Goal: Information Seeking & Learning: Check status

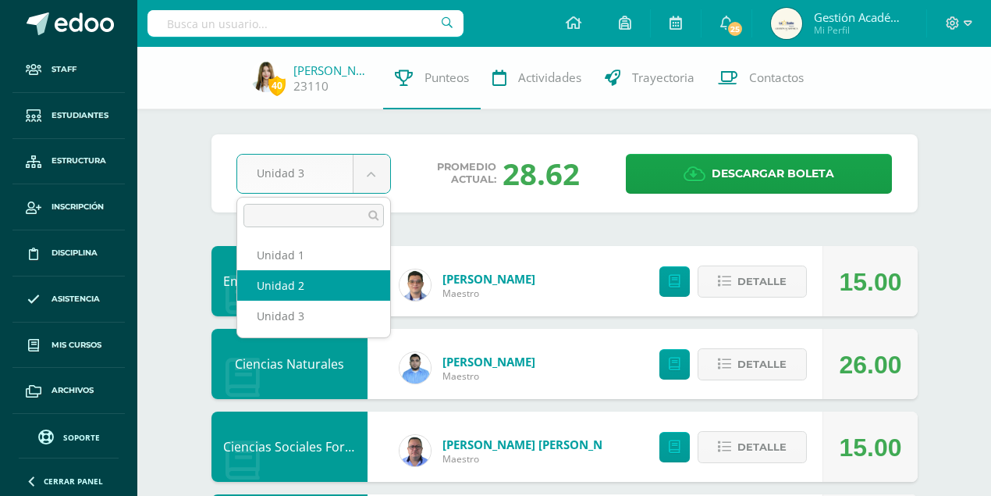
select select "Unidad 2"
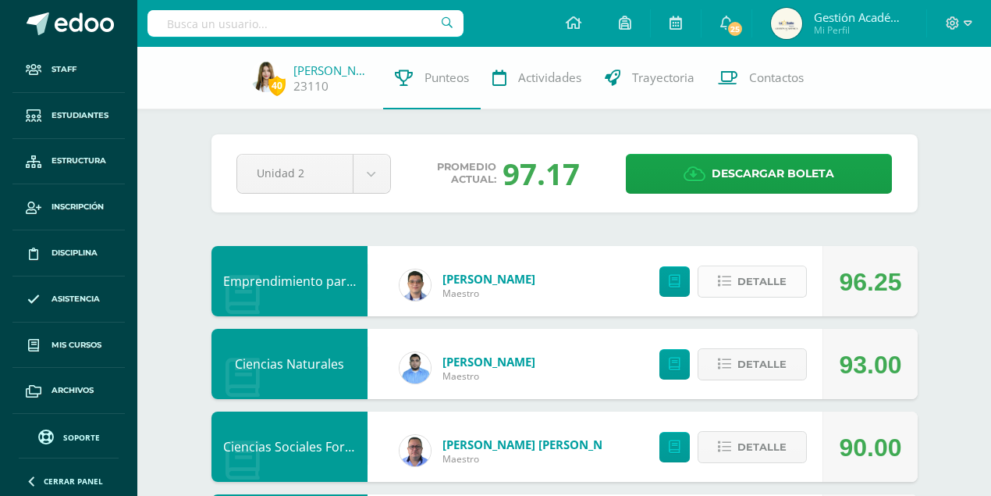
click at [763, 289] on span "Detalle" at bounding box center [762, 281] width 49 height 29
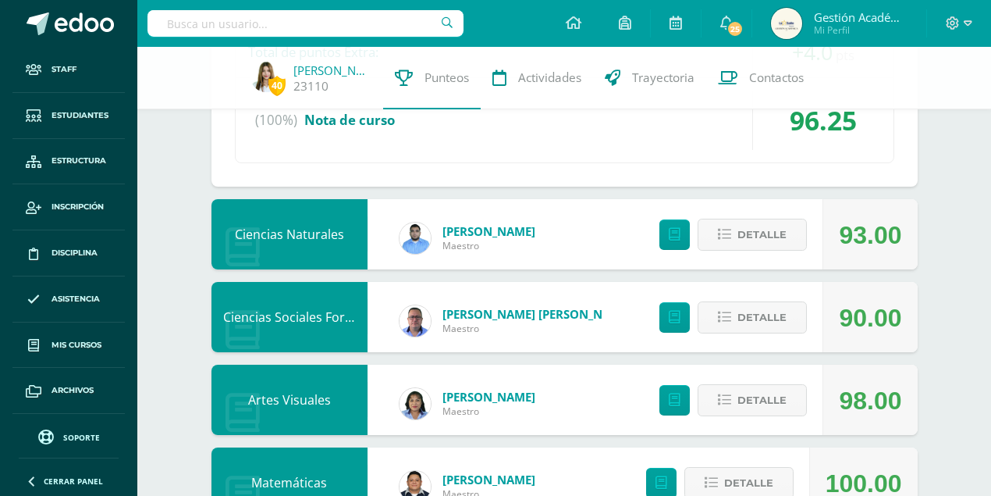
scroll to position [988, 0]
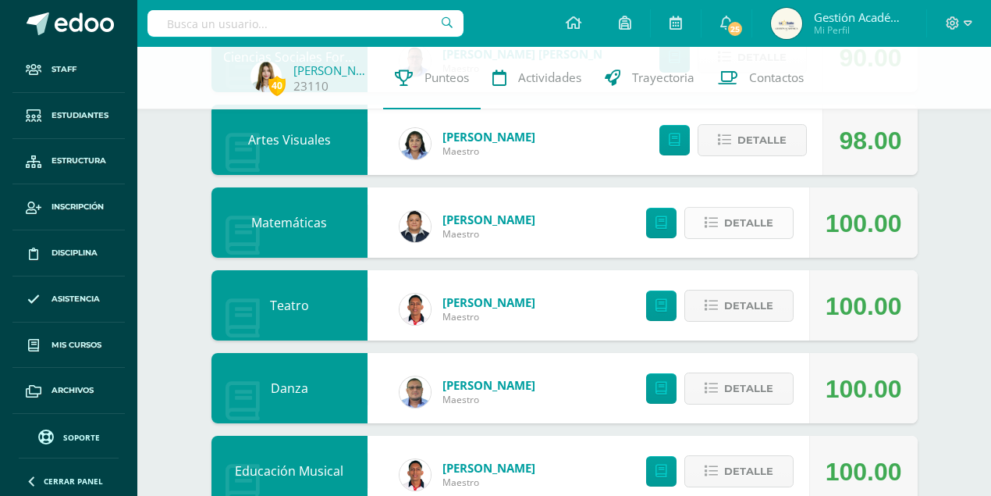
click at [766, 221] on span "Detalle" at bounding box center [748, 222] width 49 height 29
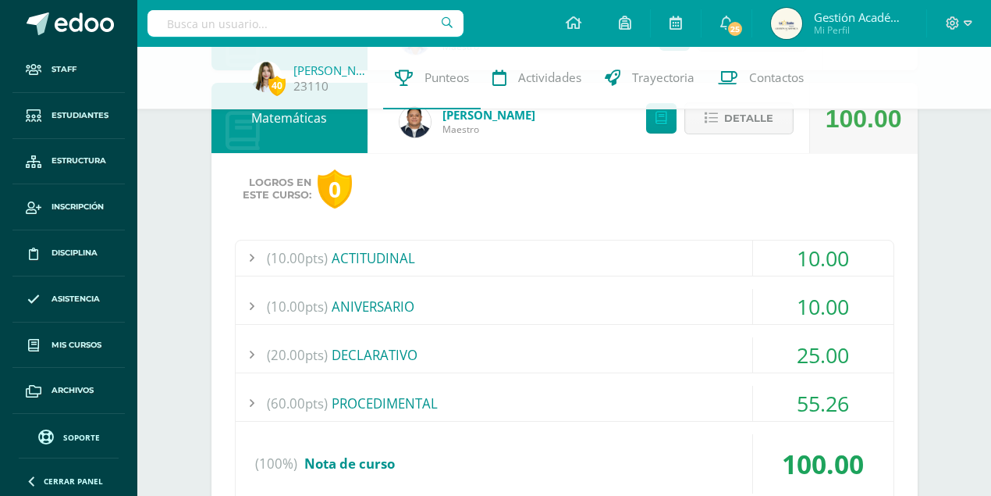
scroll to position [1144, 0]
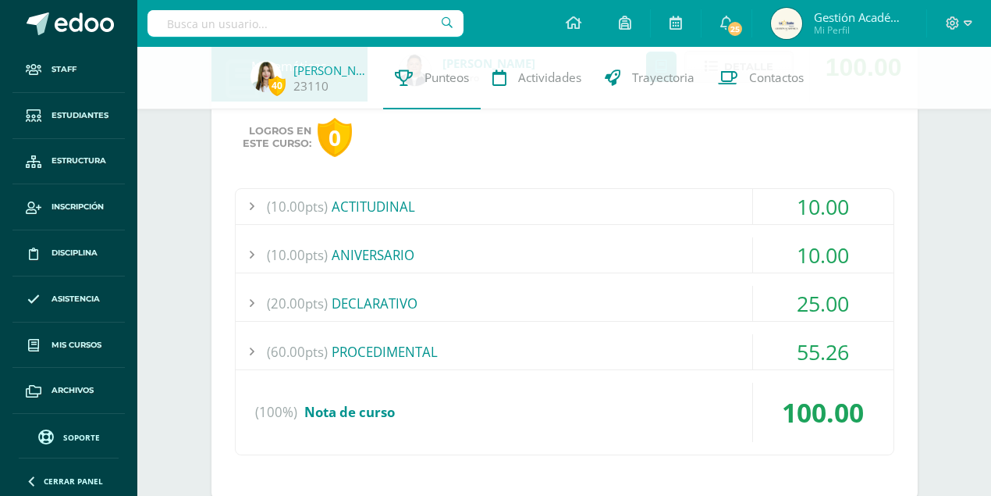
click at [347, 293] on div "(20.00pts) DECLARATIVO" at bounding box center [565, 303] width 658 height 35
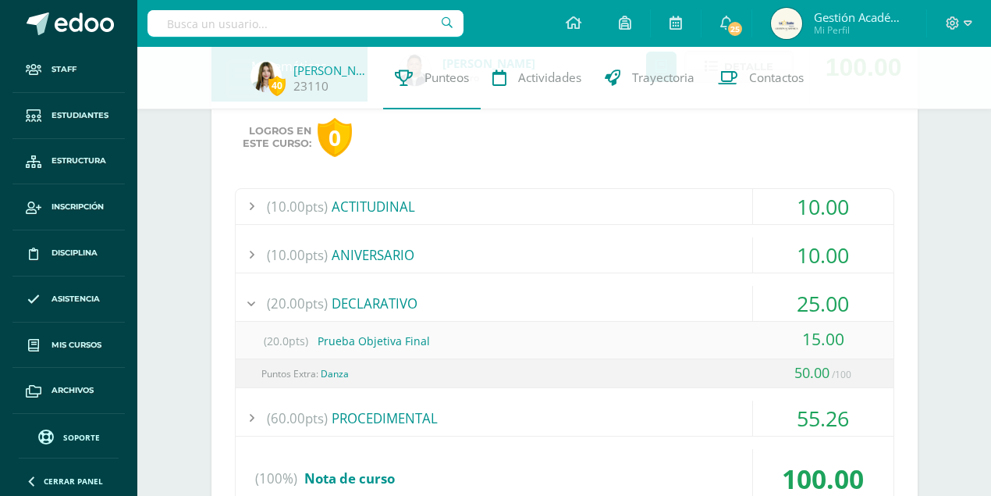
scroll to position [988, 0]
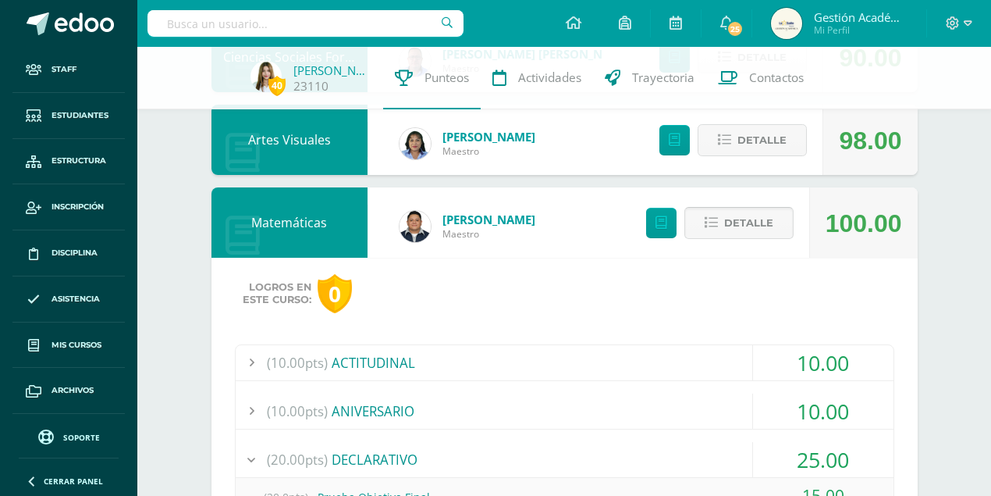
click at [720, 226] on button "Detalle" at bounding box center [739, 223] width 109 height 32
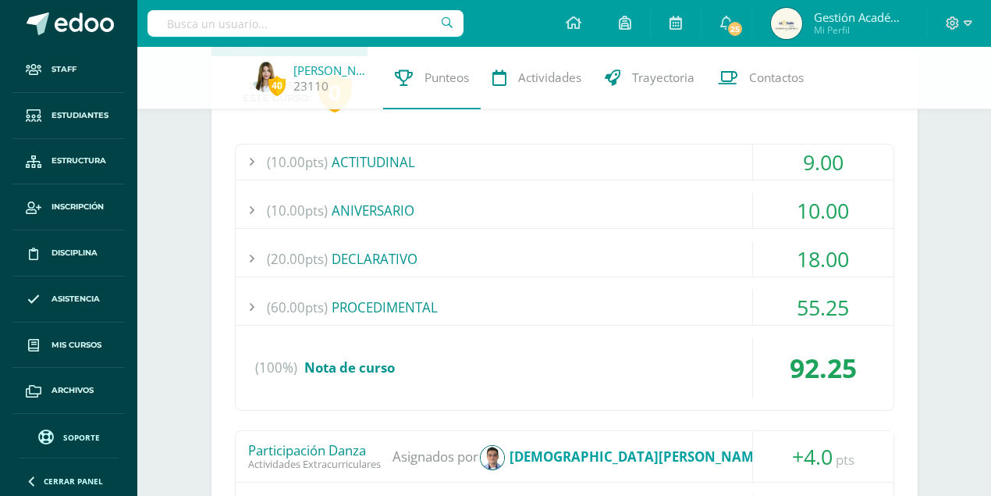
scroll to position [52, 0]
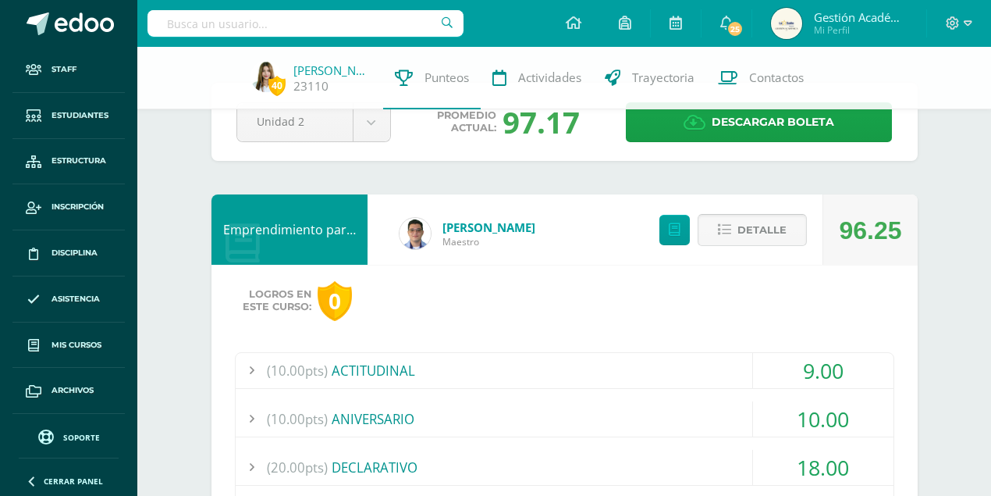
click at [751, 224] on span "Detalle" at bounding box center [762, 229] width 49 height 29
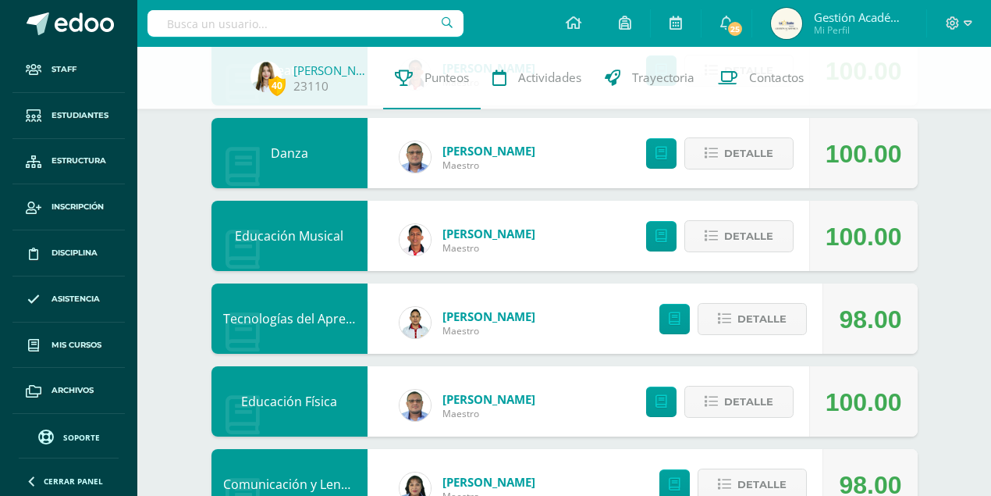
scroll to position [781, 0]
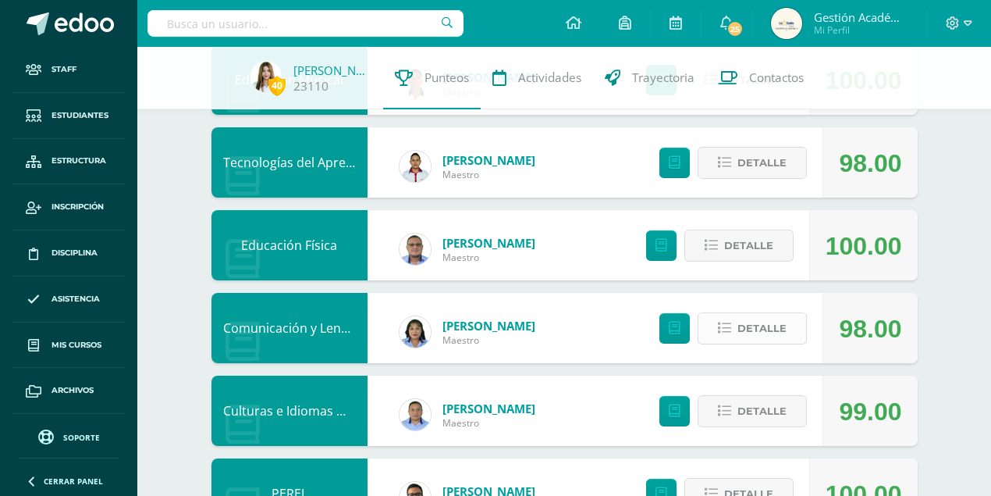
click at [770, 332] on span "Detalle" at bounding box center [762, 328] width 49 height 29
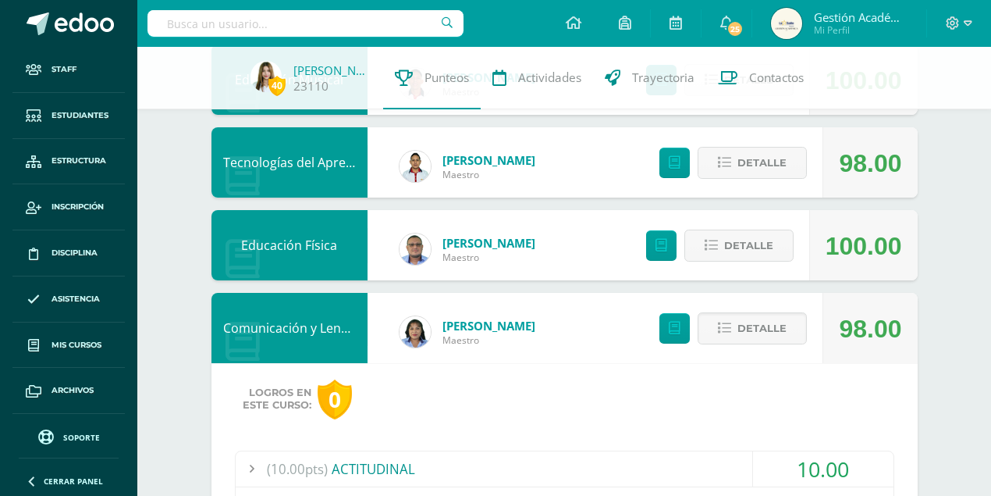
scroll to position [937, 0]
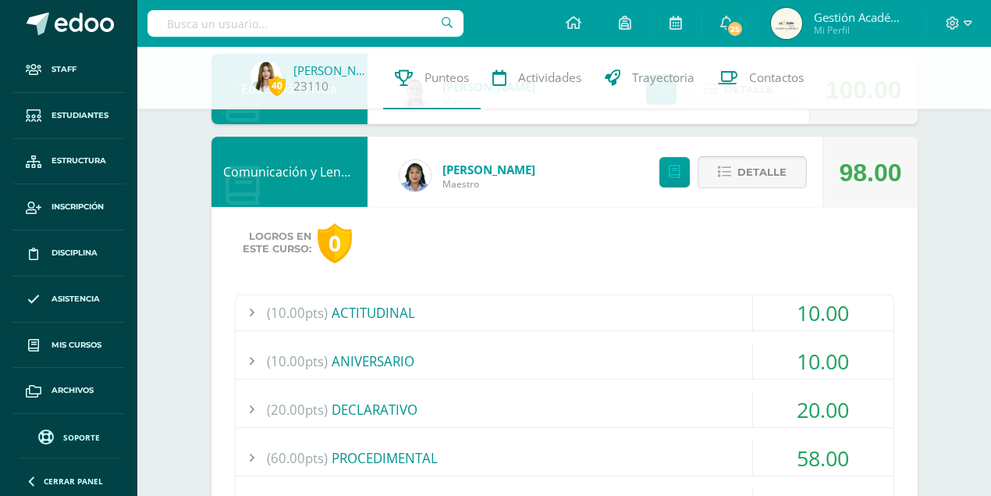
click at [762, 167] on span "Detalle" at bounding box center [762, 172] width 49 height 29
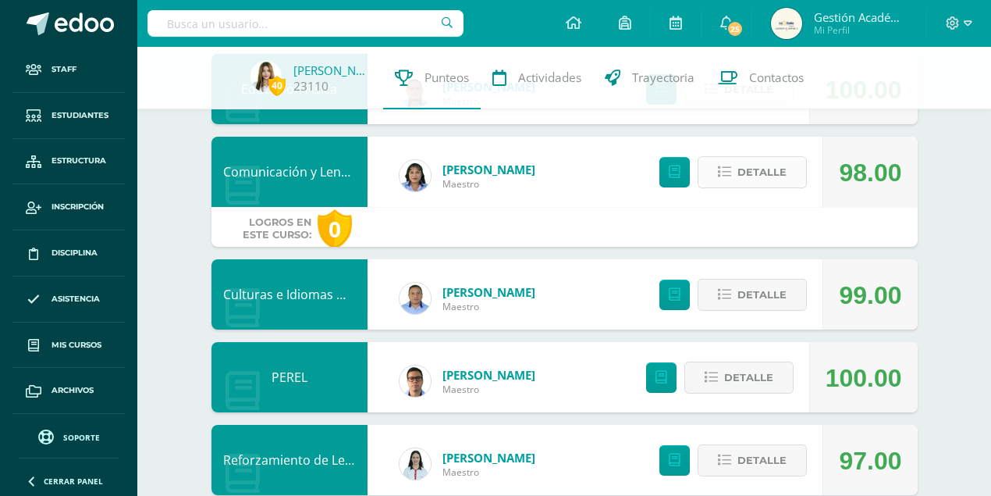
scroll to position [884, 0]
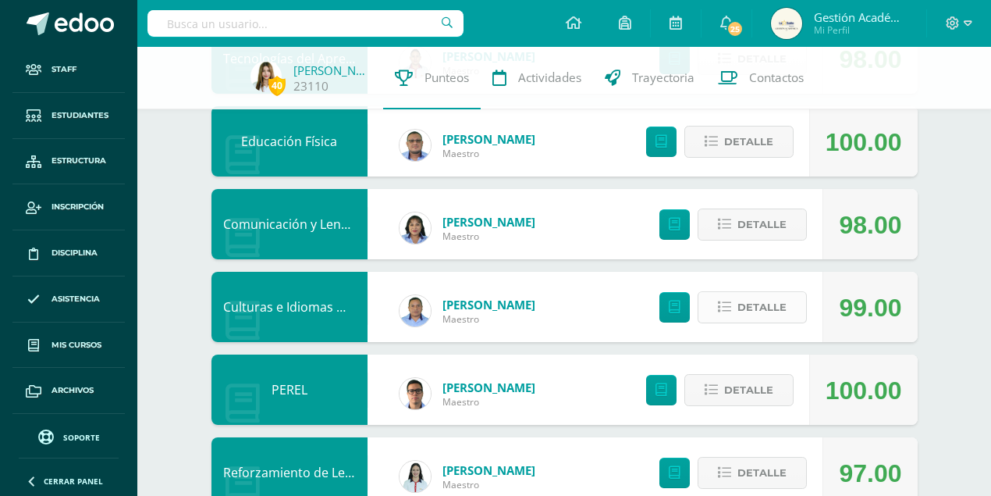
click at [761, 317] on span "Detalle" at bounding box center [762, 307] width 49 height 29
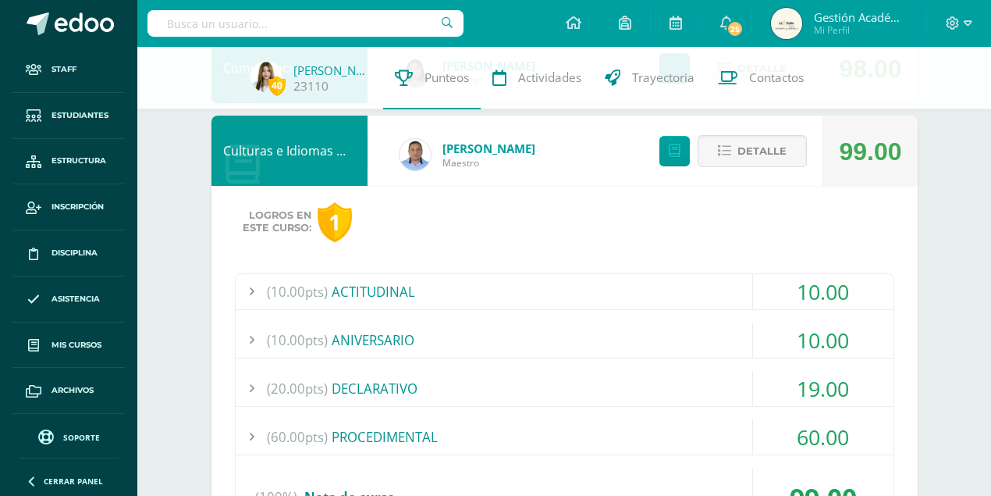
scroll to position [988, 0]
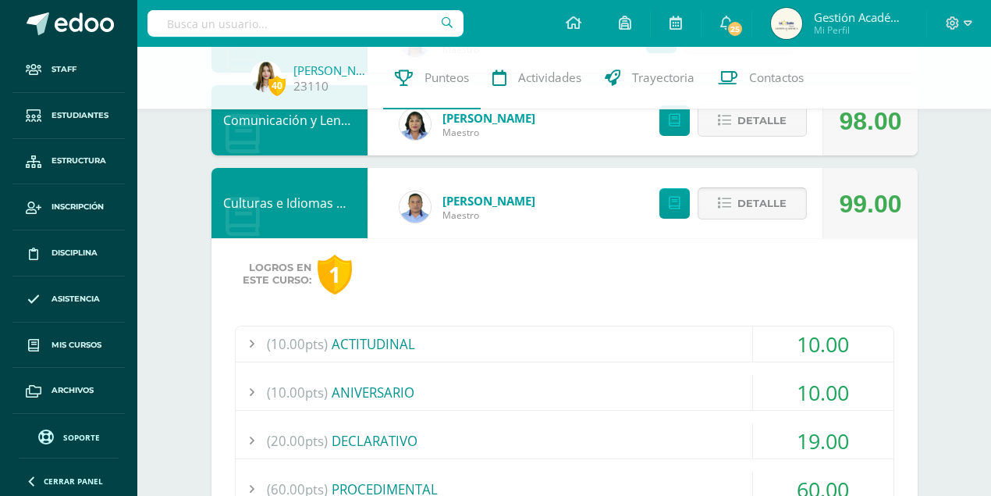
click at [761, 209] on span "Detalle" at bounding box center [762, 203] width 49 height 29
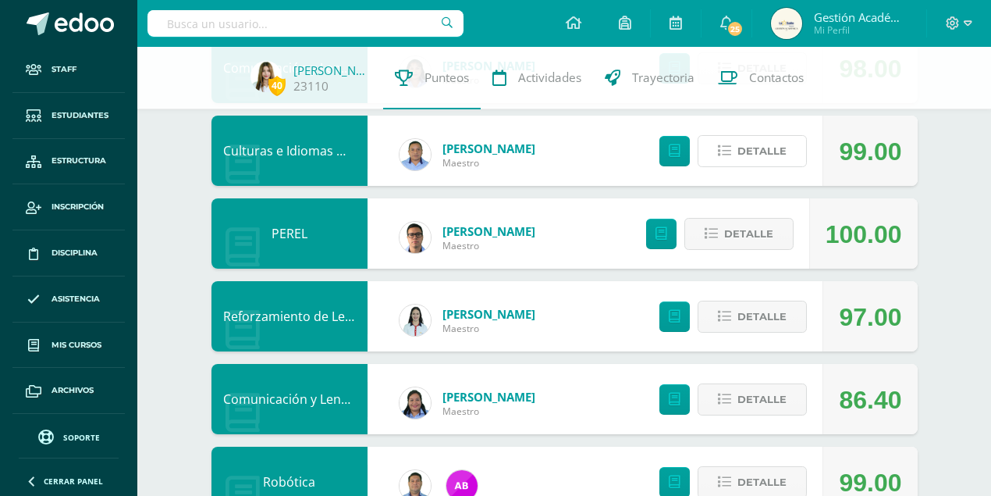
scroll to position [1093, 0]
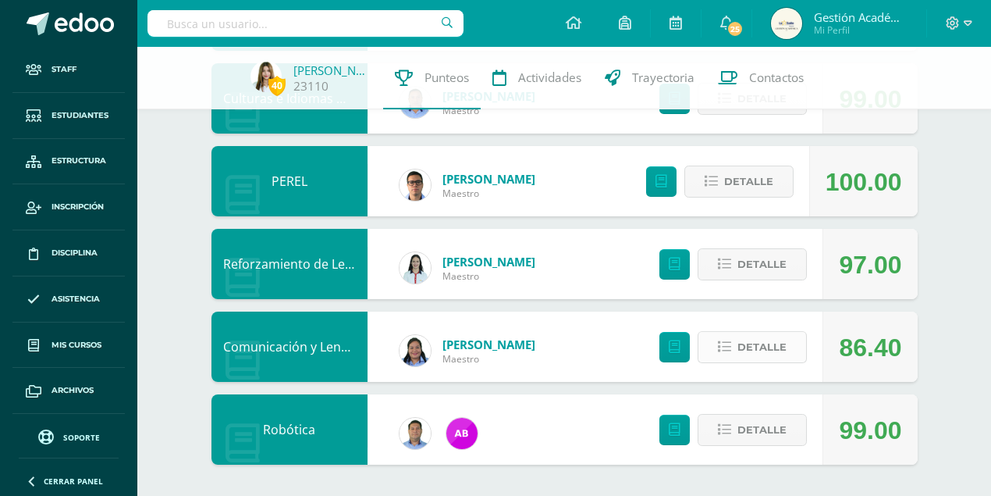
click at [777, 348] on span "Detalle" at bounding box center [762, 346] width 49 height 29
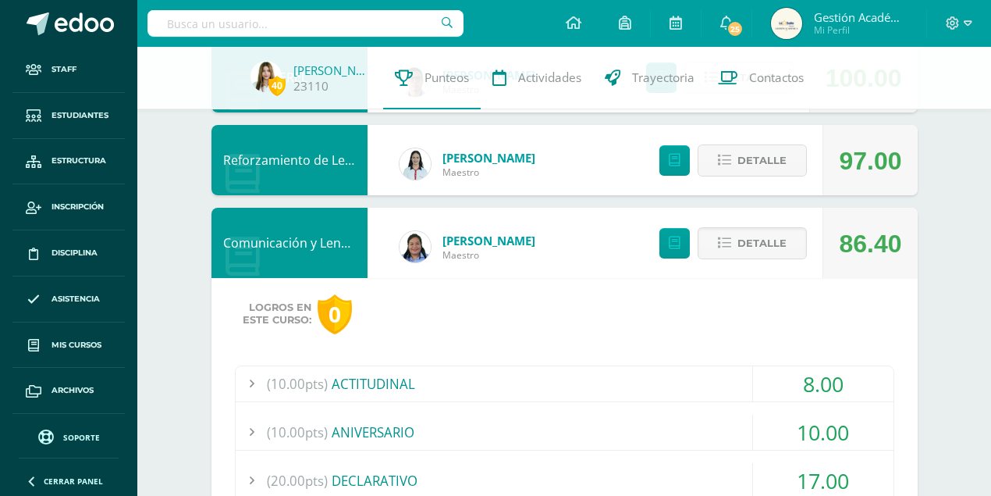
scroll to position [1249, 0]
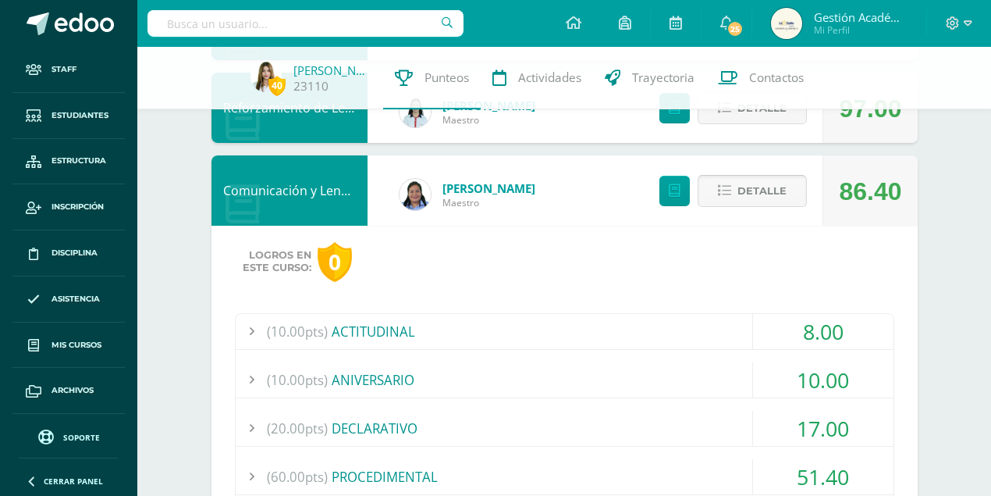
click at [752, 191] on span "Detalle" at bounding box center [762, 190] width 49 height 29
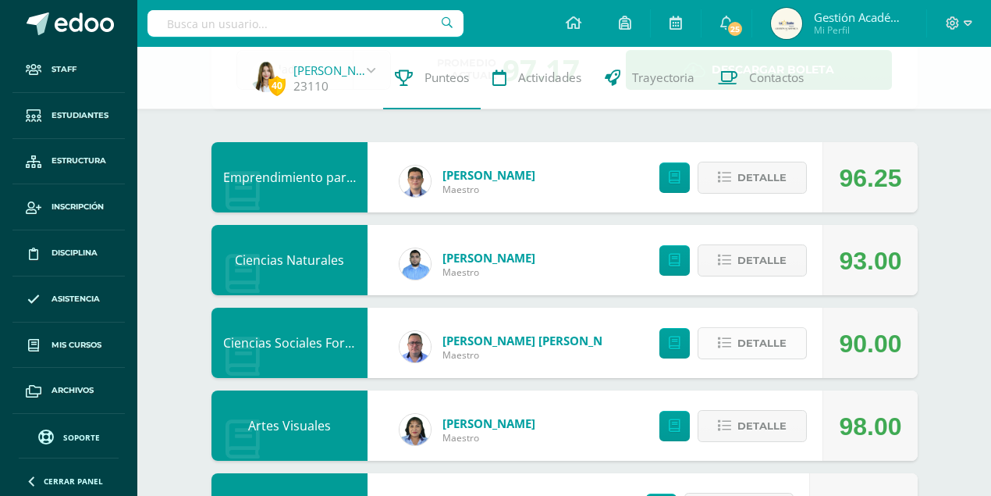
scroll to position [156, 0]
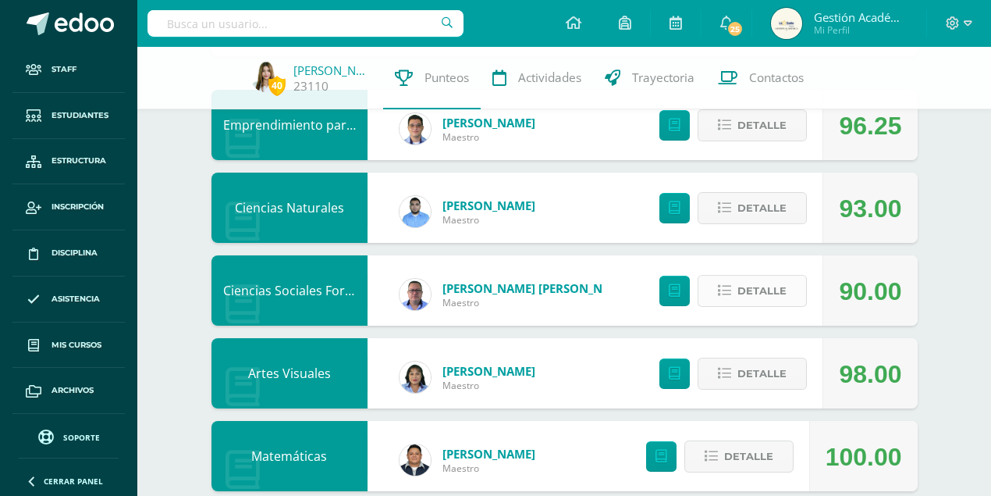
click at [764, 293] on span "Detalle" at bounding box center [762, 290] width 49 height 29
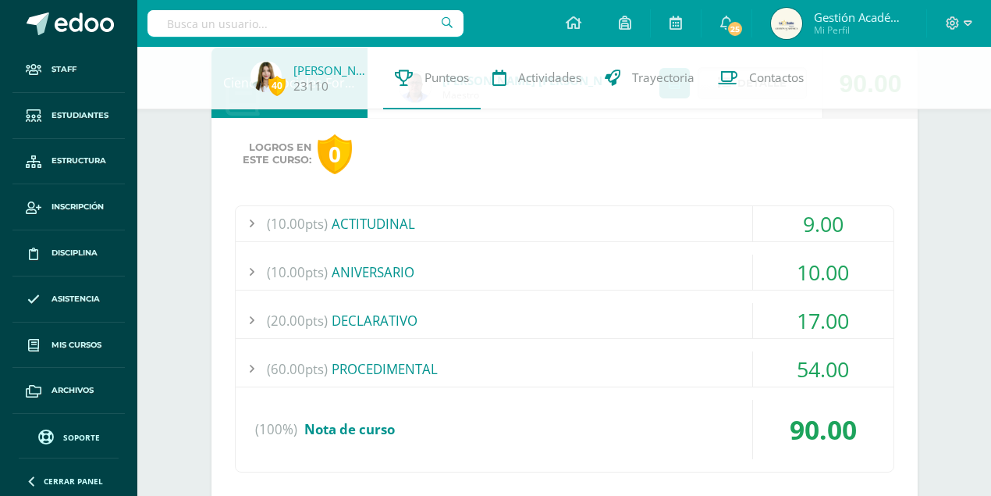
scroll to position [208, 0]
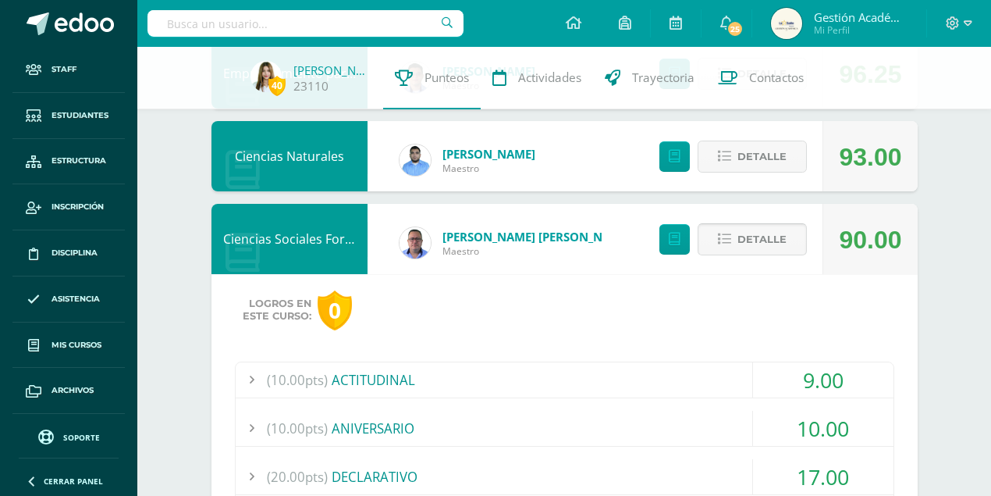
click at [726, 237] on icon at bounding box center [724, 239] width 13 height 13
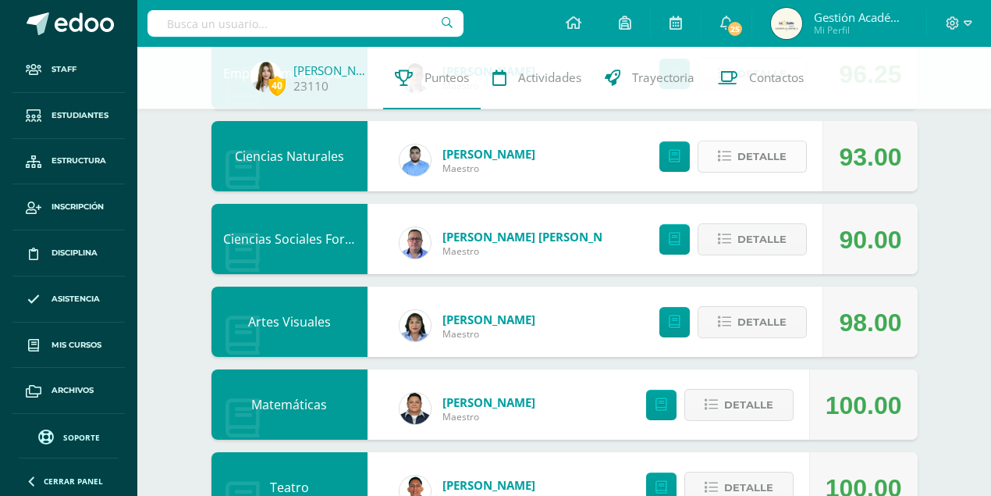
click at [766, 162] on span "Detalle" at bounding box center [762, 156] width 49 height 29
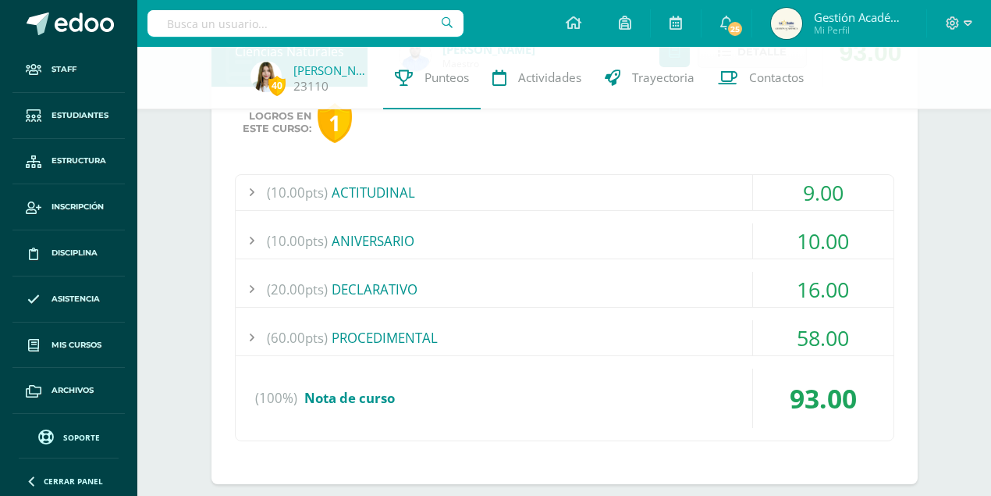
scroll to position [156, 0]
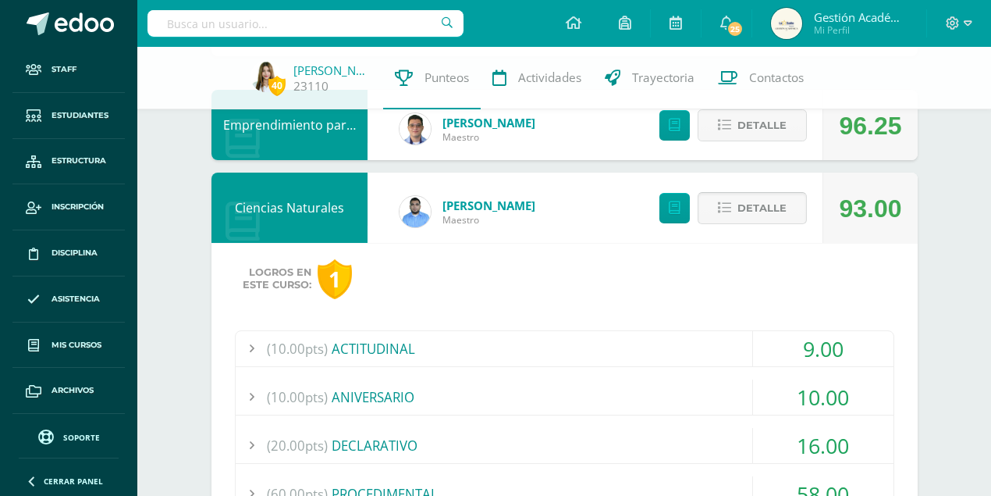
click at [746, 207] on span "Detalle" at bounding box center [762, 208] width 49 height 29
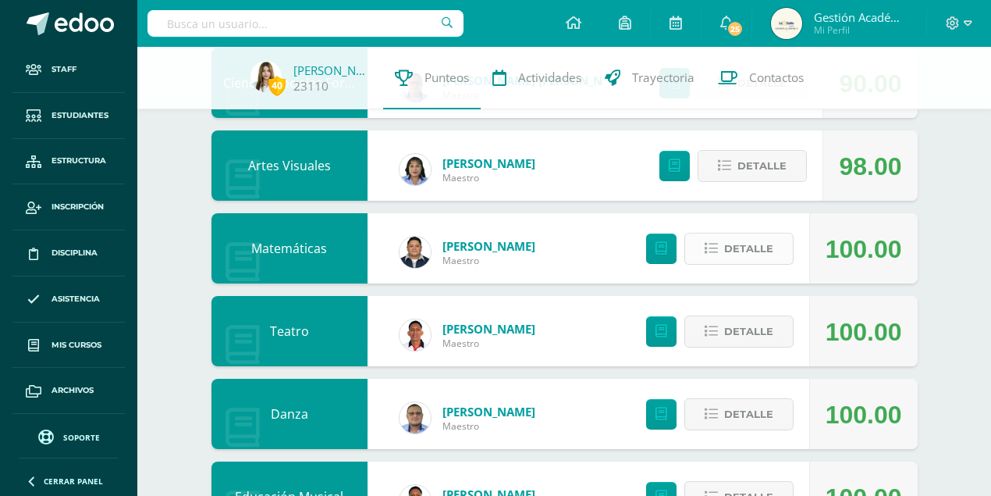
scroll to position [312, 0]
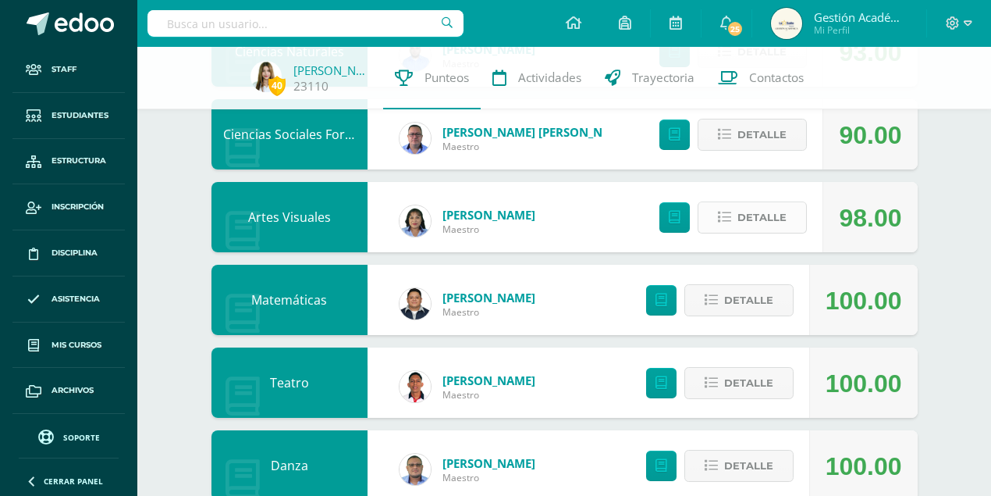
click at [776, 222] on span "Detalle" at bounding box center [762, 217] width 49 height 29
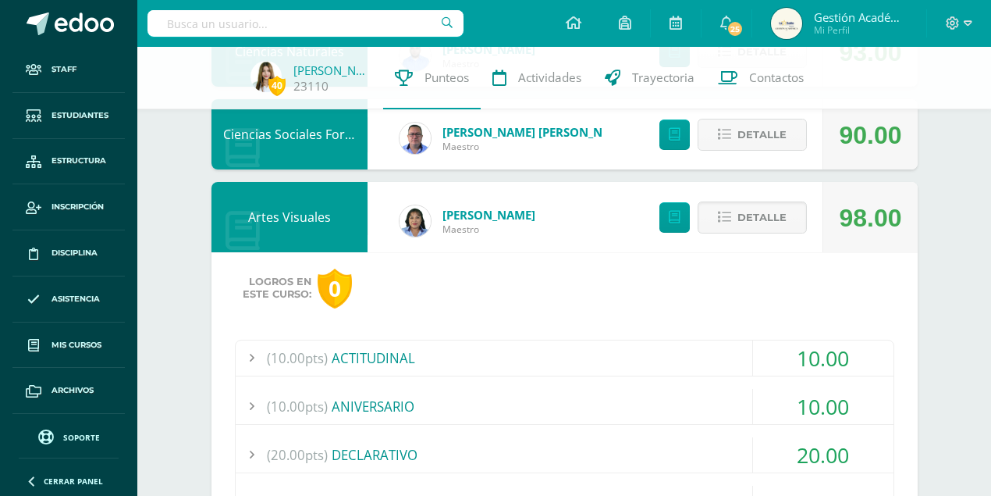
scroll to position [260, 0]
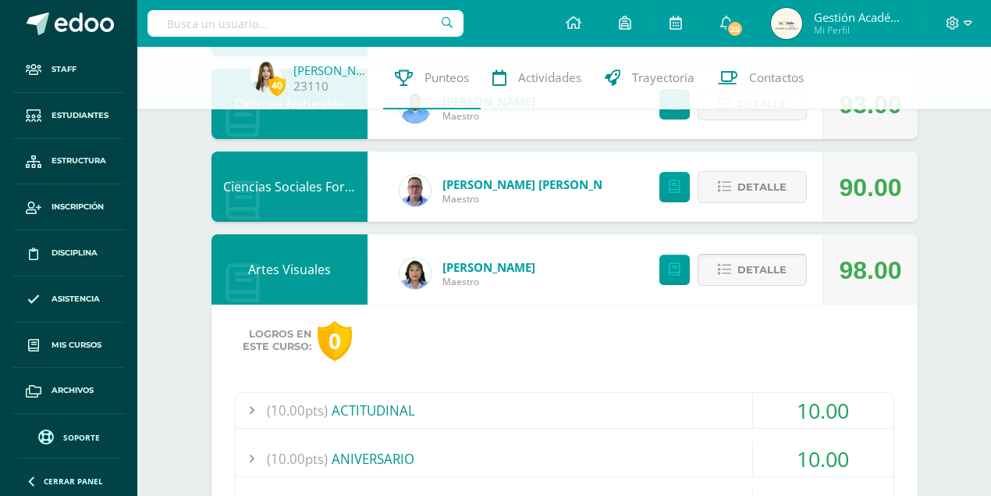
click at [742, 264] on span "Detalle" at bounding box center [762, 269] width 49 height 29
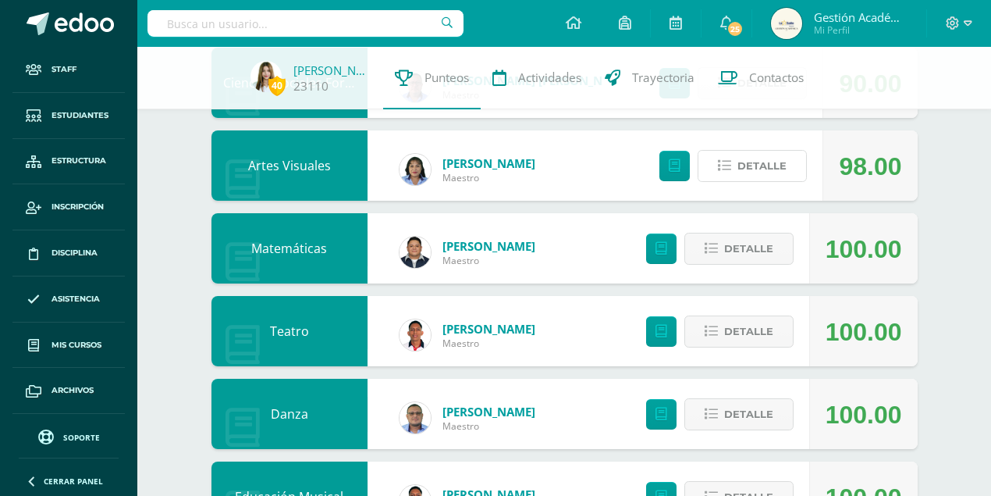
scroll to position [520, 0]
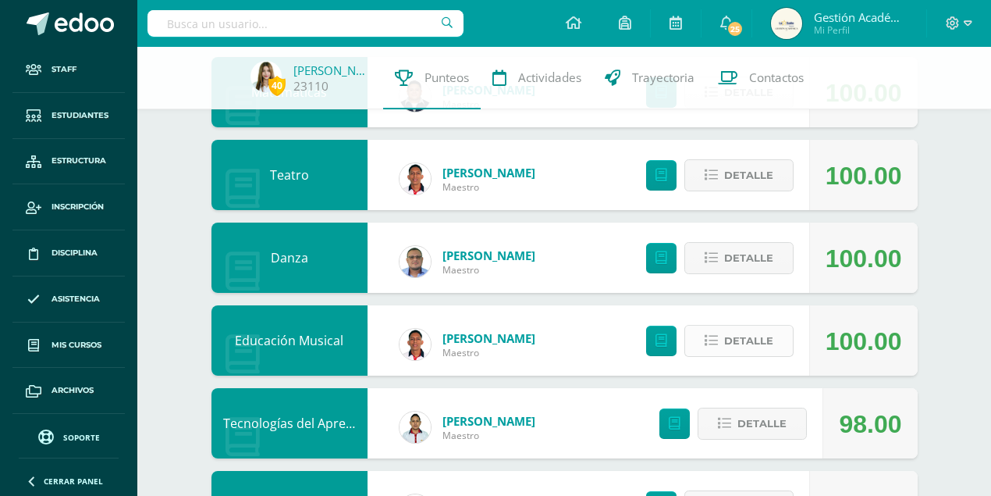
click at [762, 340] on span "Detalle" at bounding box center [748, 340] width 49 height 29
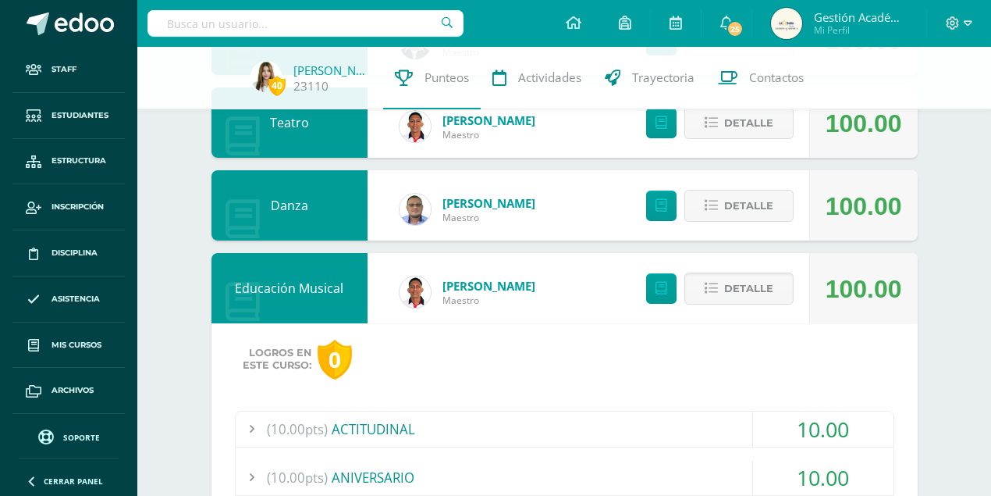
scroll to position [676, 0]
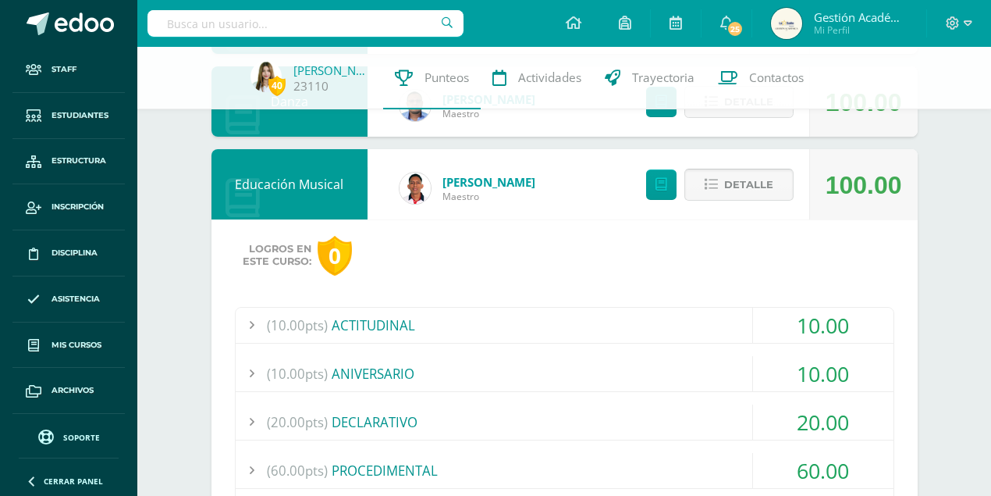
click at [717, 189] on icon at bounding box center [711, 184] width 13 height 13
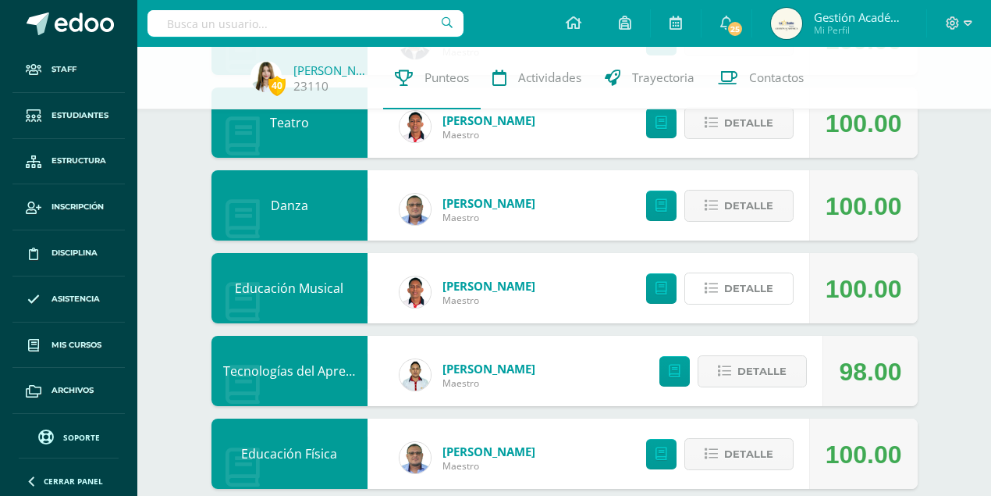
scroll to position [416, 0]
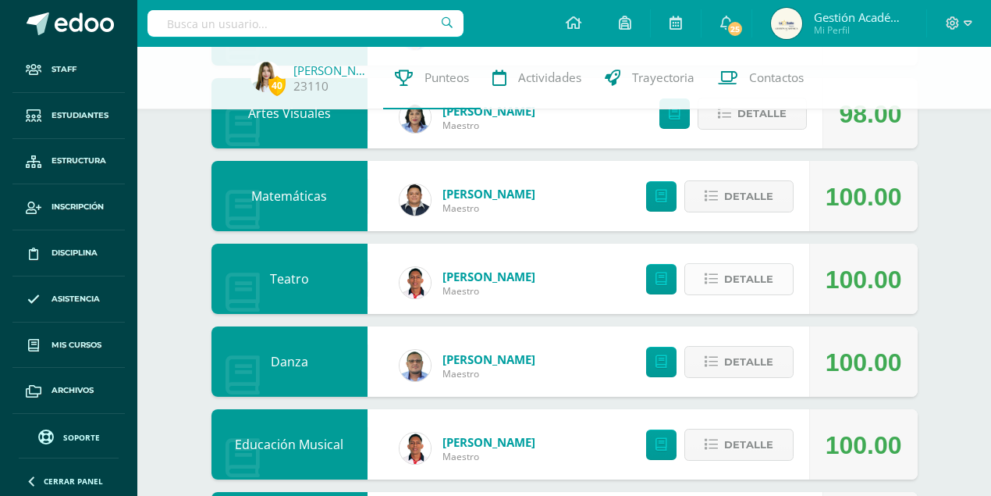
click at [764, 280] on span "Detalle" at bounding box center [748, 279] width 49 height 29
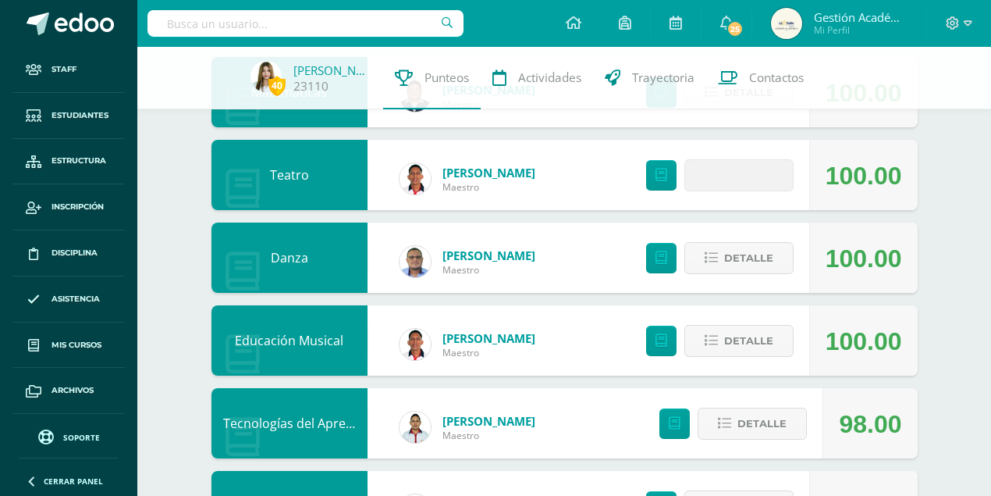
scroll to position [572, 0]
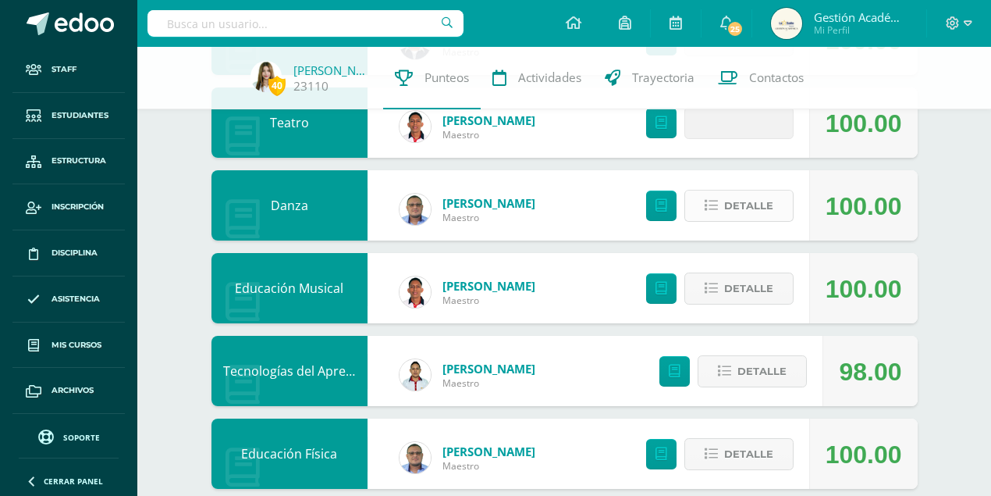
click at [754, 208] on span "Detalle" at bounding box center [748, 205] width 49 height 29
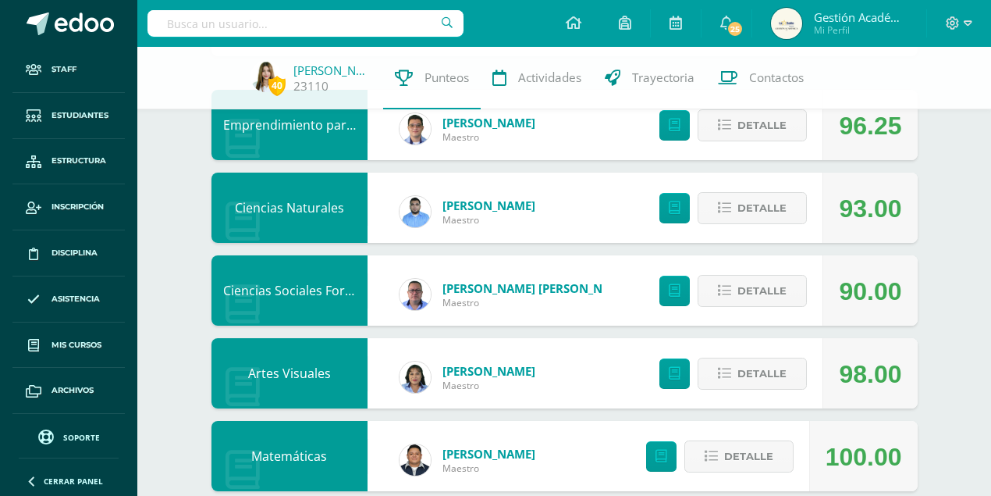
scroll to position [0, 0]
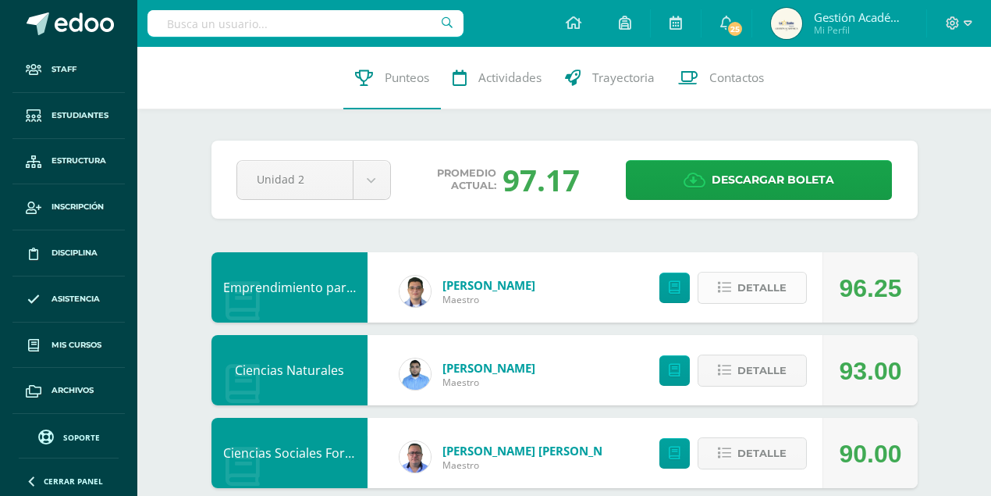
click at [763, 283] on span "Detalle" at bounding box center [762, 287] width 49 height 29
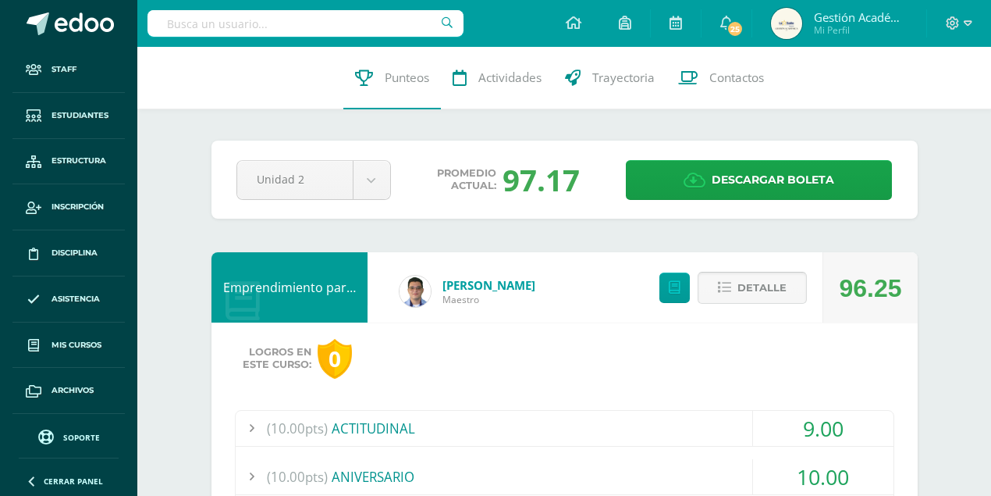
click at [746, 295] on span "Detalle" at bounding box center [762, 287] width 49 height 29
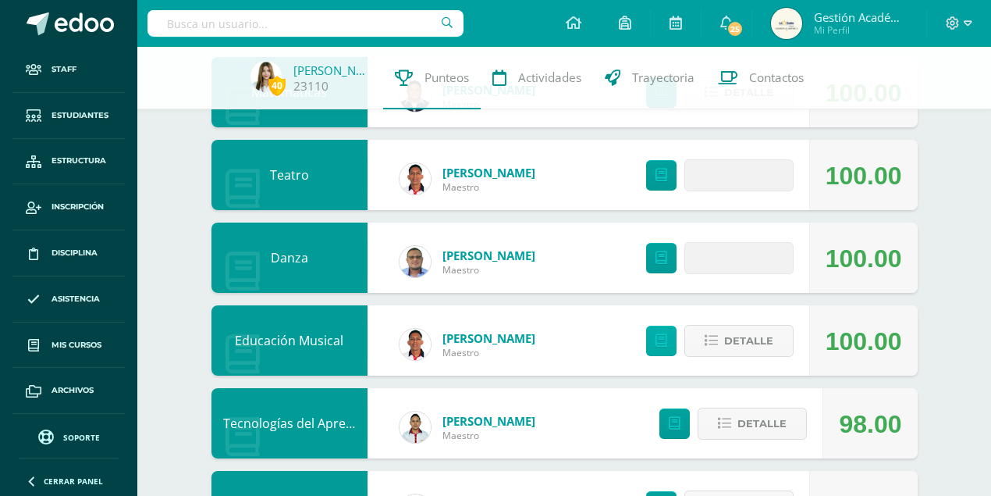
scroll to position [676, 0]
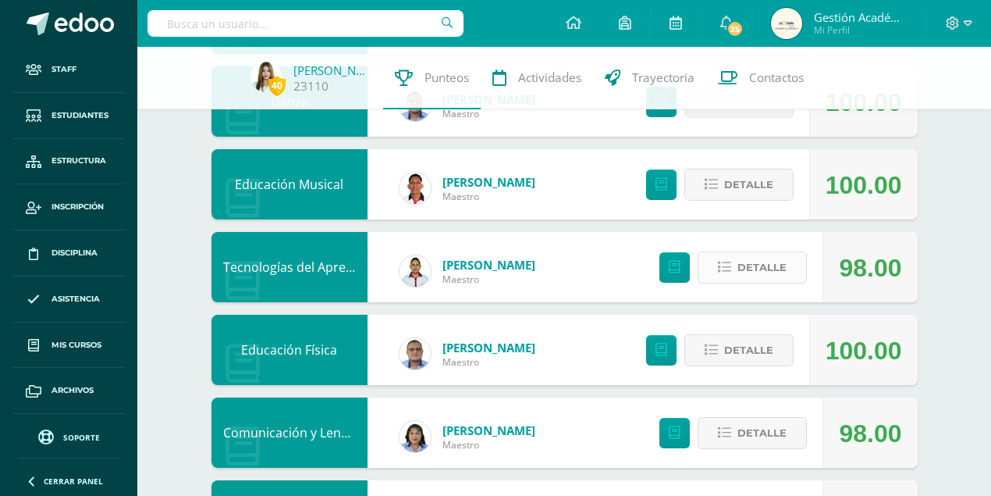
click at [745, 268] on span "Detalle" at bounding box center [762, 267] width 49 height 29
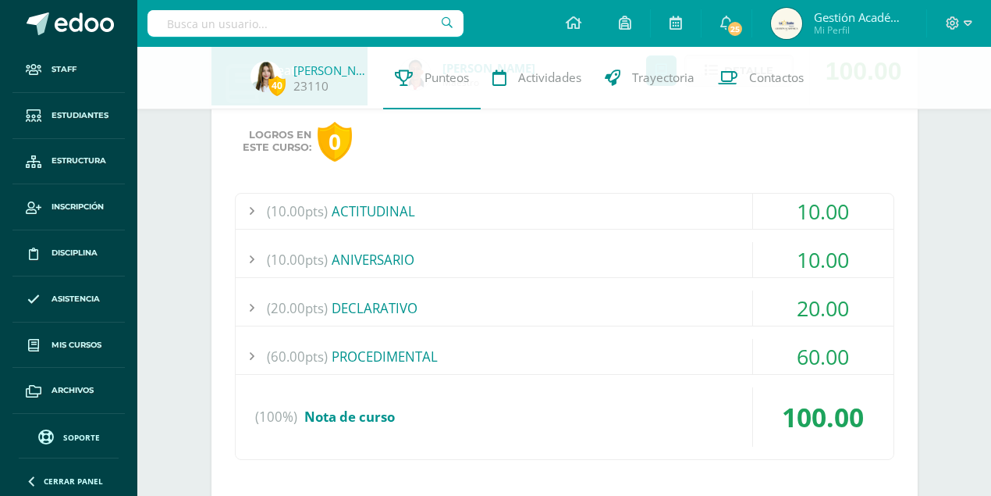
scroll to position [520, 0]
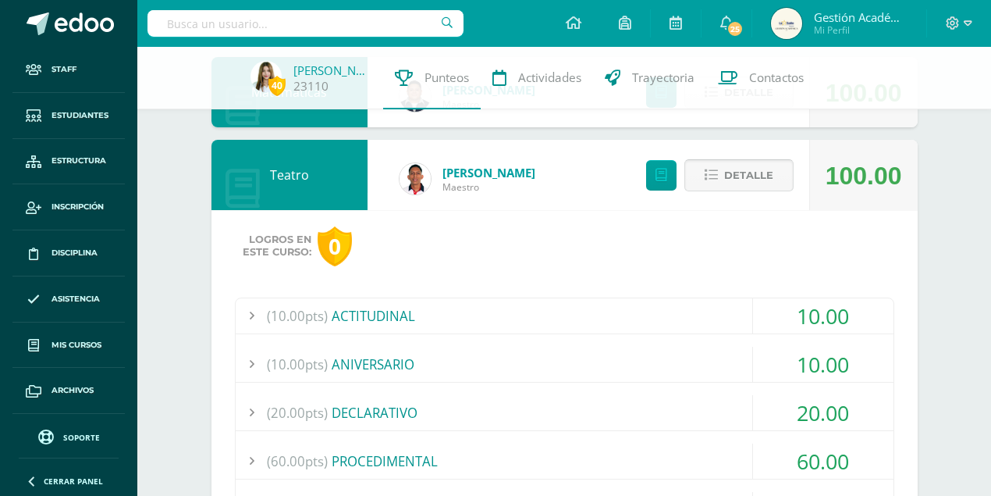
click at [746, 172] on span "Detalle" at bounding box center [748, 175] width 49 height 29
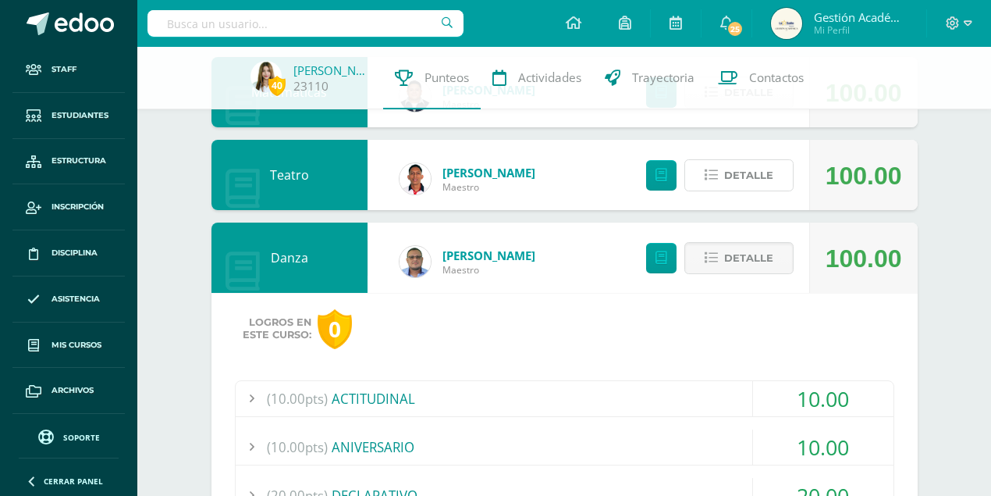
scroll to position [572, 0]
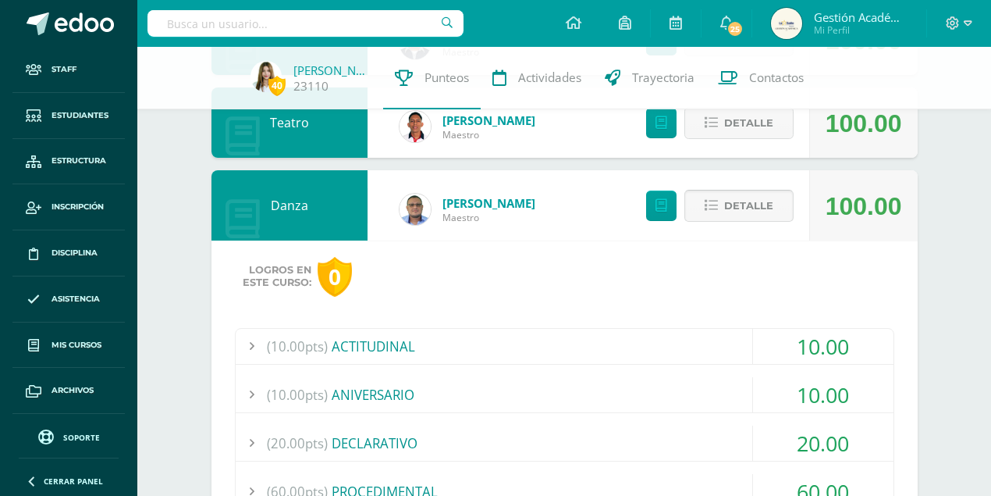
click at [731, 204] on span "Detalle" at bounding box center [748, 205] width 49 height 29
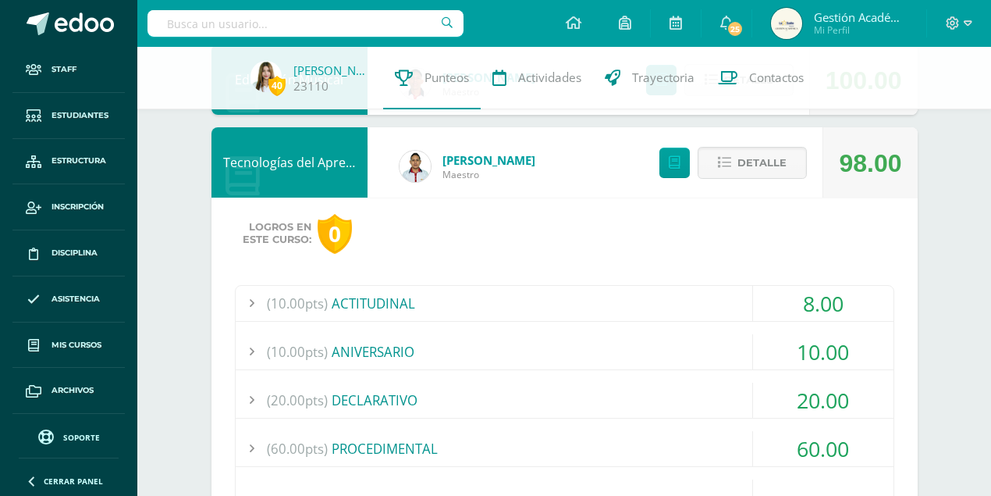
scroll to position [832, 0]
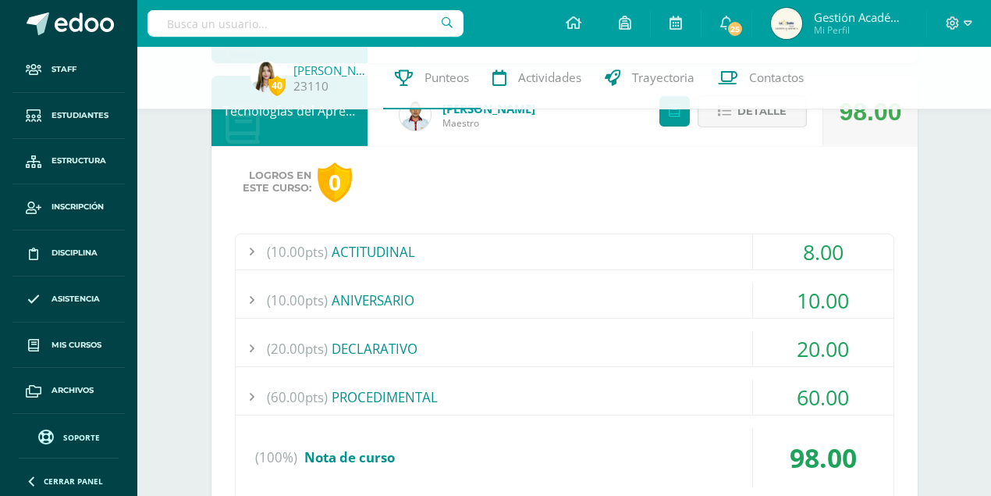
click at [744, 124] on span "Detalle" at bounding box center [762, 111] width 49 height 29
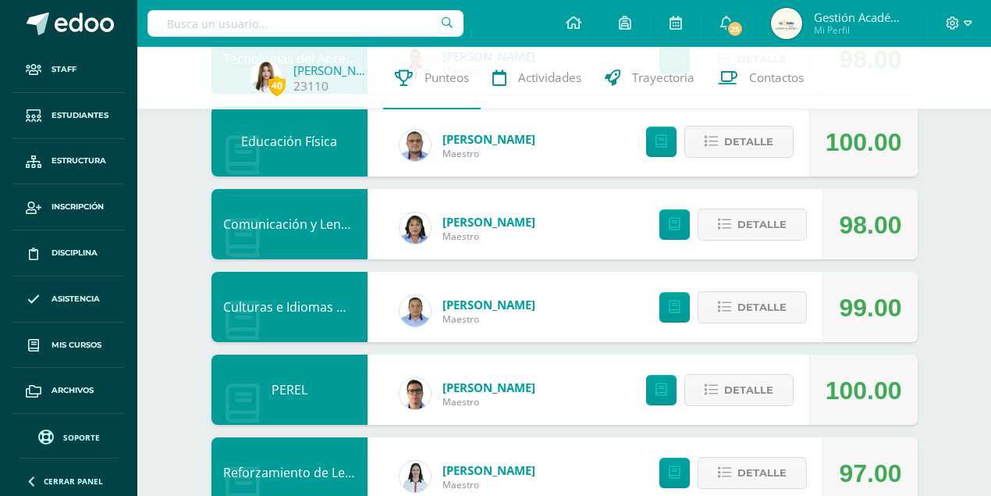
scroll to position [937, 0]
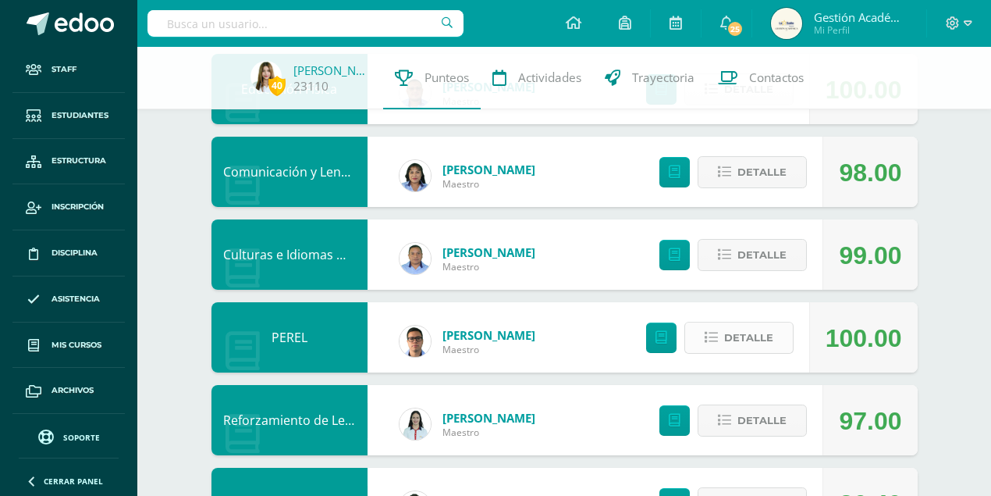
click at [740, 332] on span "Detalle" at bounding box center [748, 337] width 49 height 29
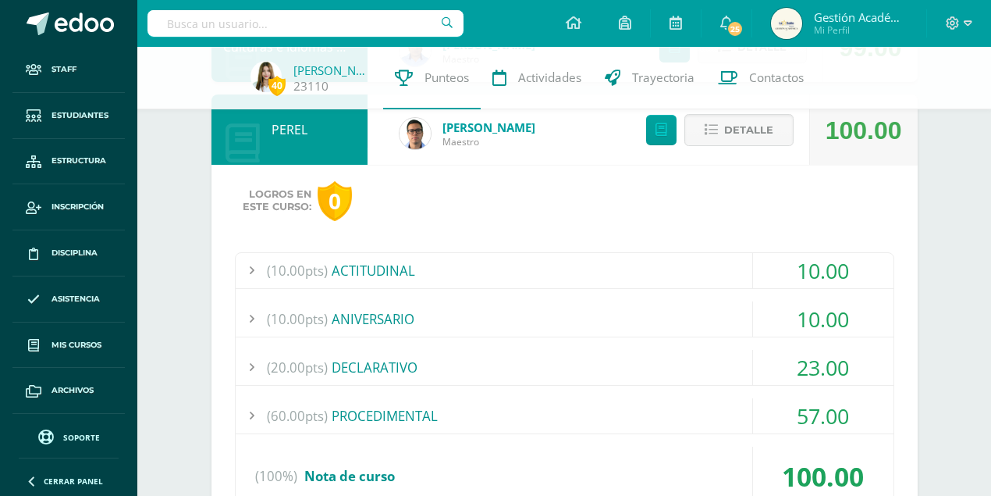
scroll to position [1197, 0]
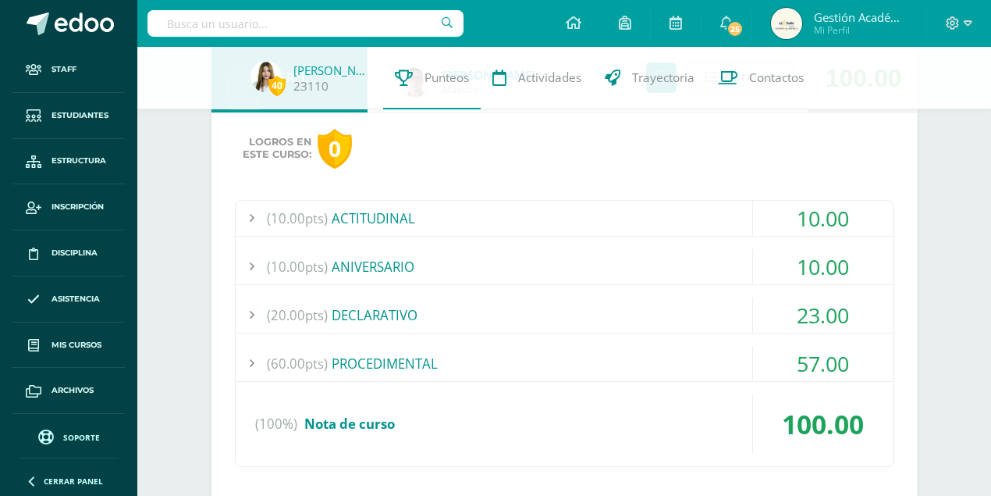
click at [804, 317] on div "23.00" at bounding box center [823, 314] width 140 height 35
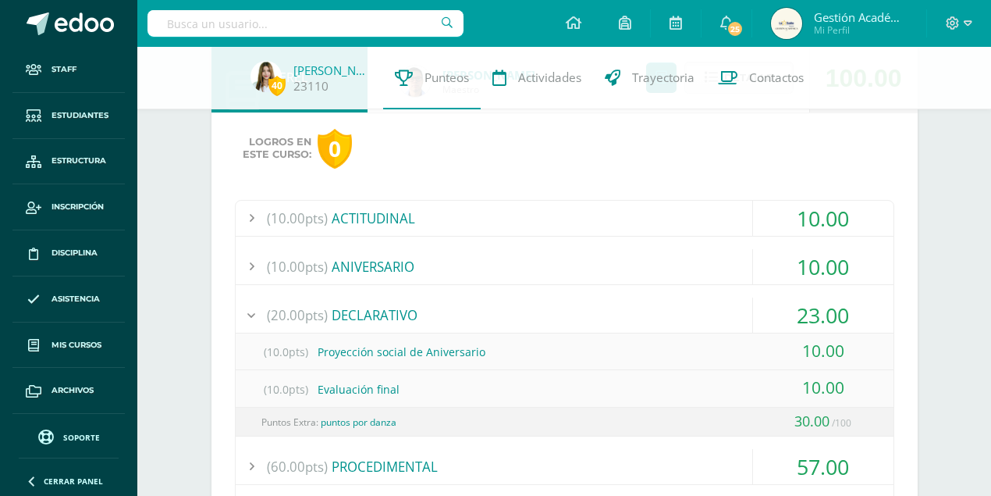
click at [804, 317] on div "23.00" at bounding box center [823, 314] width 140 height 35
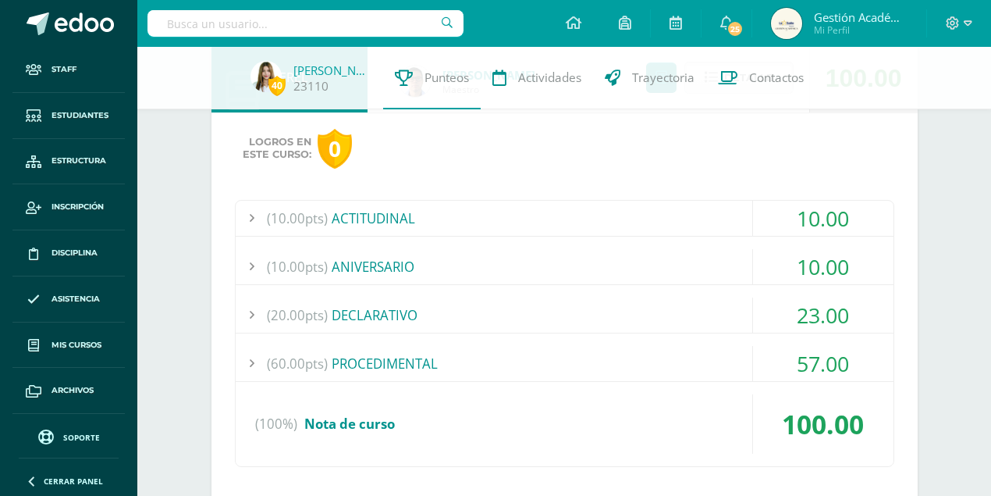
scroll to position [1040, 0]
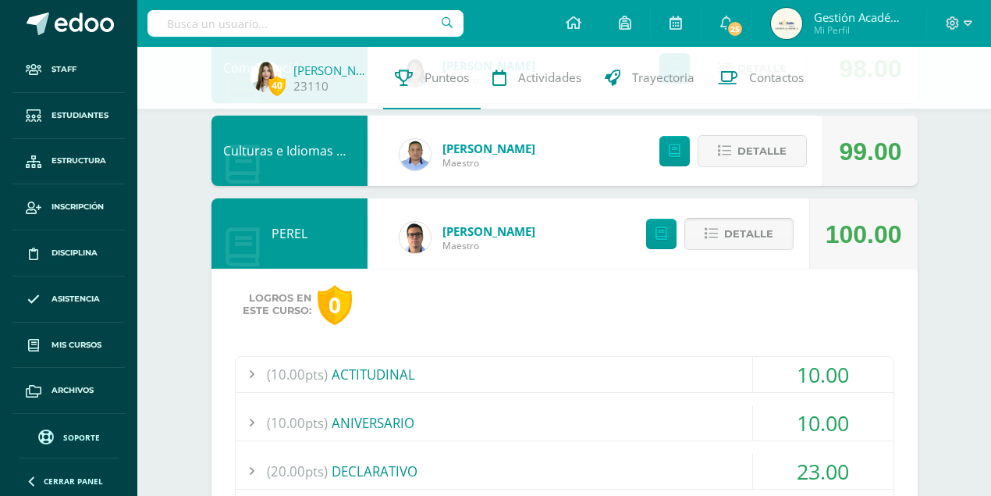
click at [729, 233] on span "Detalle" at bounding box center [748, 233] width 49 height 29
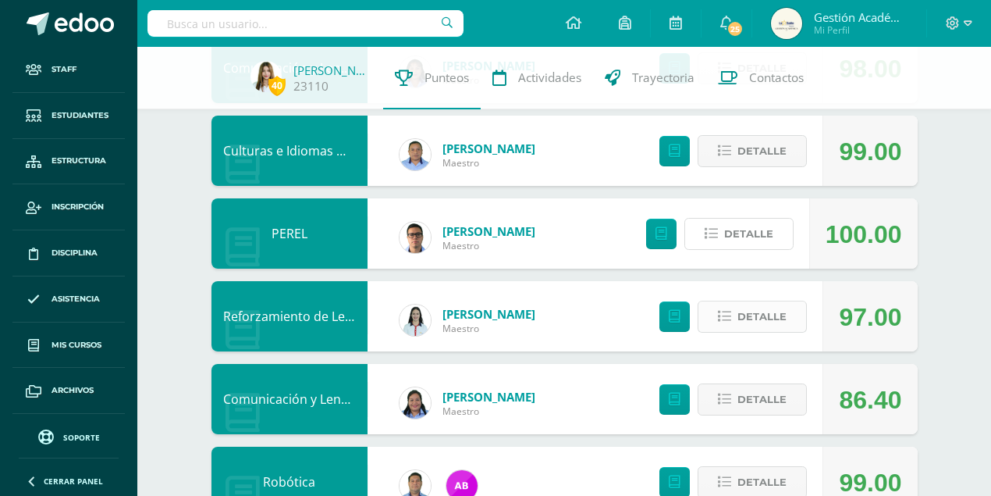
scroll to position [1093, 0]
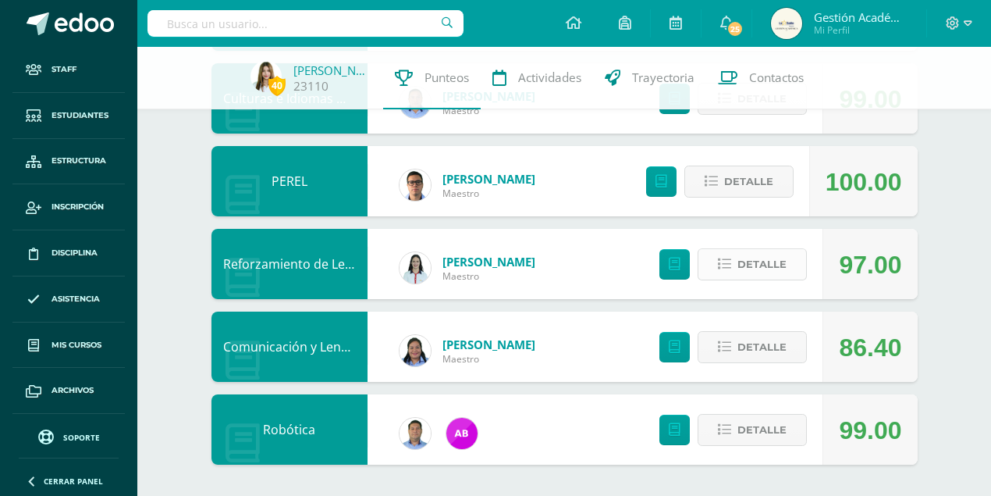
click at [740, 275] on span "Detalle" at bounding box center [762, 264] width 49 height 29
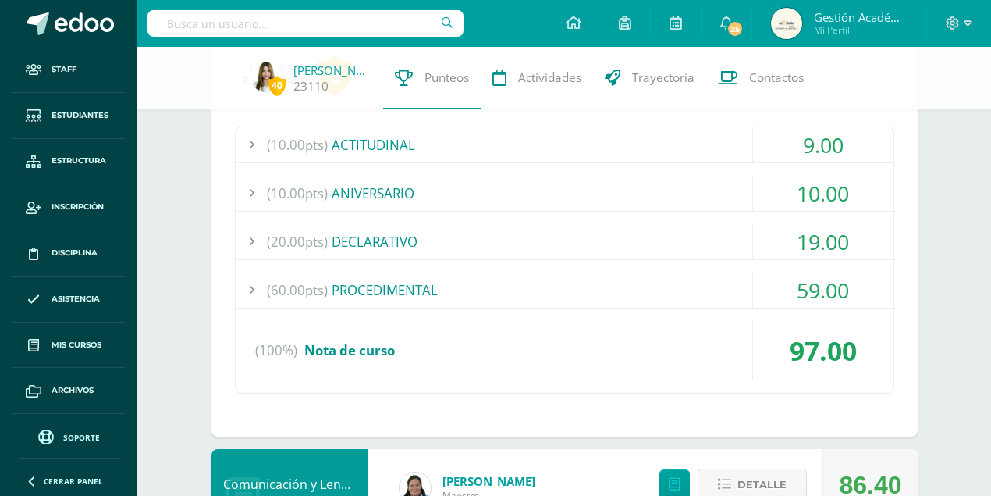
scroll to position [1488, 0]
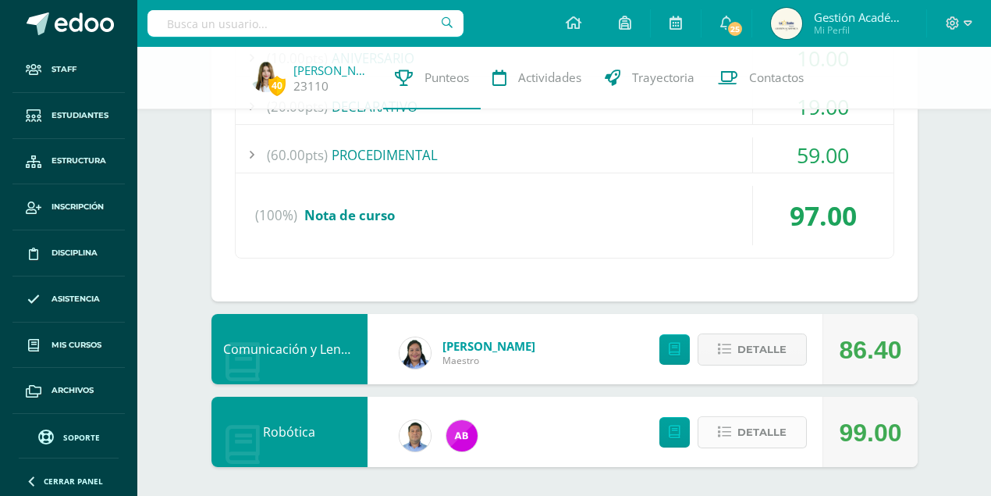
click at [770, 431] on span "Detalle" at bounding box center [762, 432] width 49 height 29
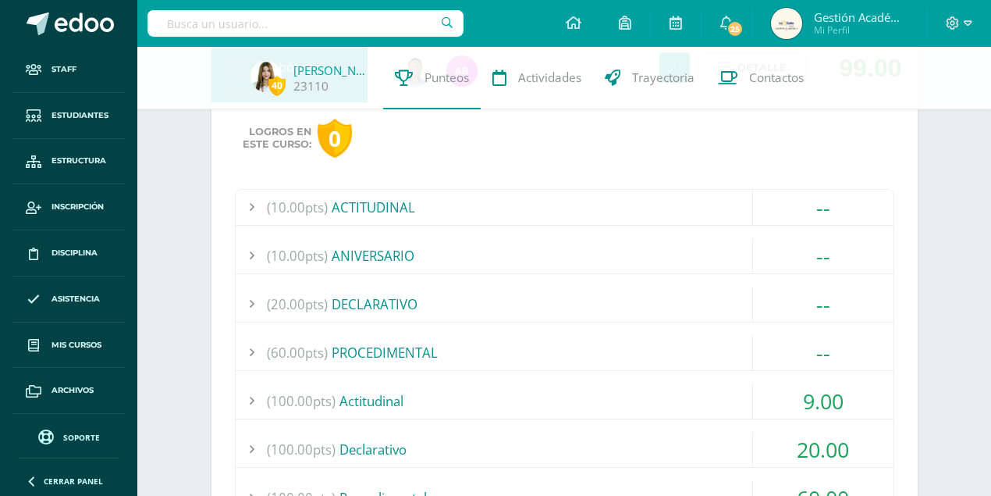
scroll to position [1748, 0]
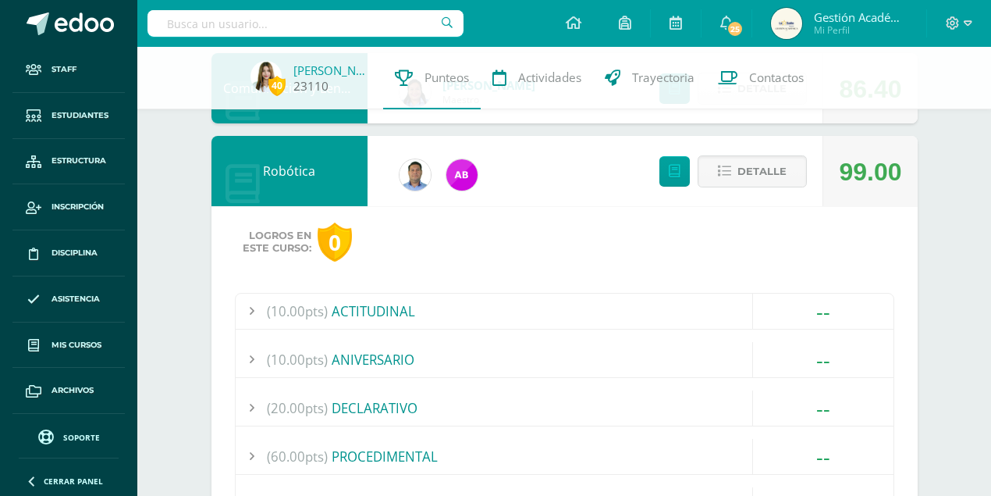
click at [325, 74] on link "Leilany Albizures" at bounding box center [332, 70] width 78 height 16
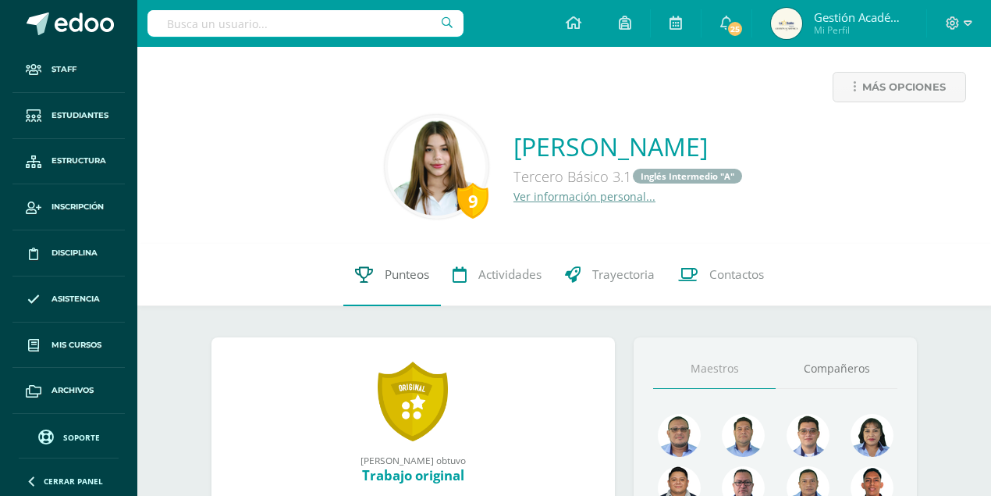
click at [413, 284] on link "Punteos" at bounding box center [392, 275] width 98 height 62
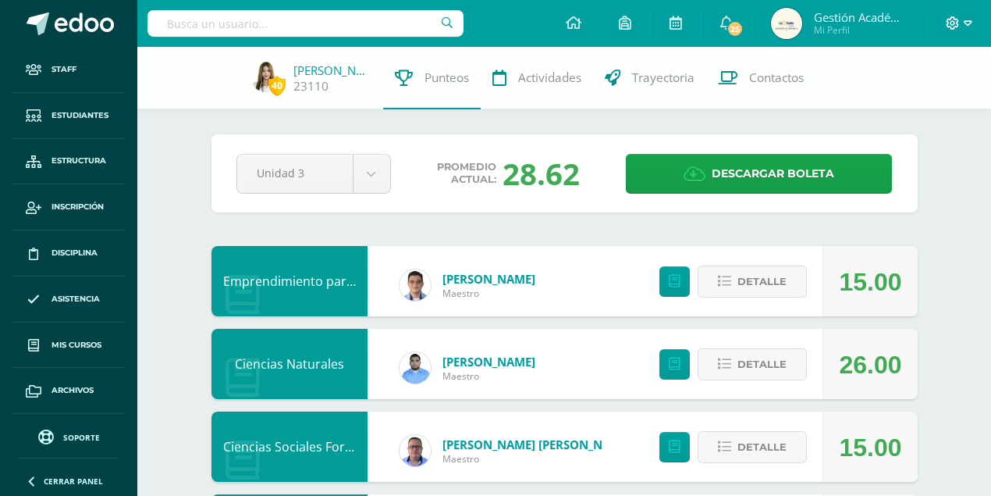
click at [966, 22] on icon at bounding box center [968, 23] width 9 height 14
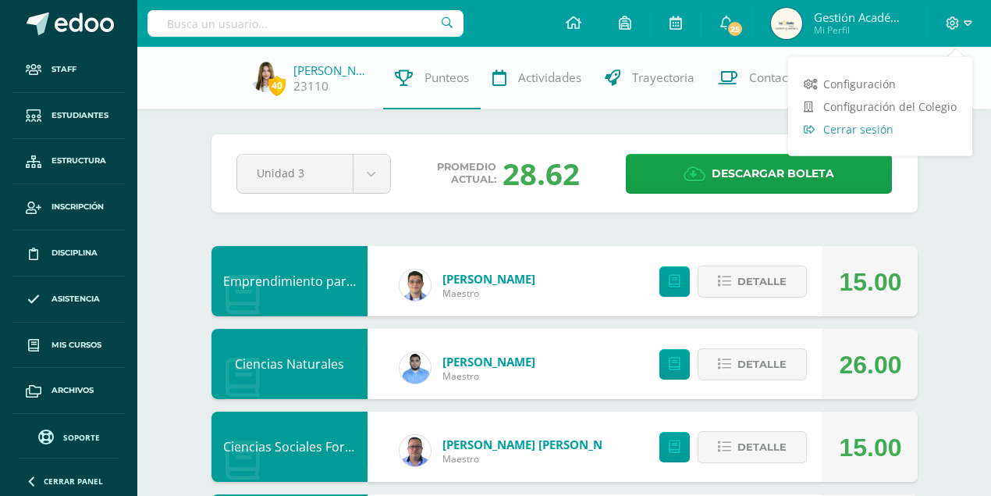
click at [888, 135] on span "Cerrar sesión" at bounding box center [858, 129] width 70 height 15
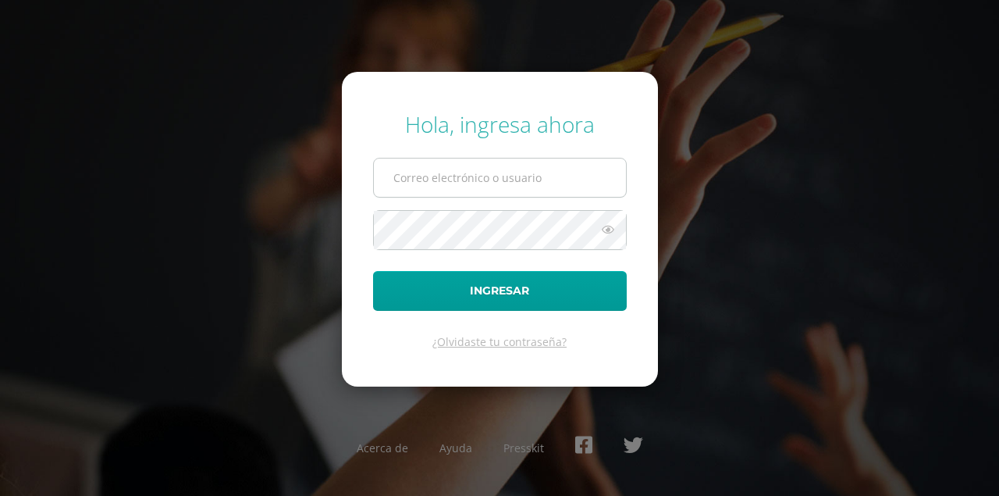
click at [451, 161] on input "text" at bounding box center [500, 177] width 252 height 38
type input "[PERSON_NAME][EMAIL_ADDRESS][DOMAIN_NAME]"
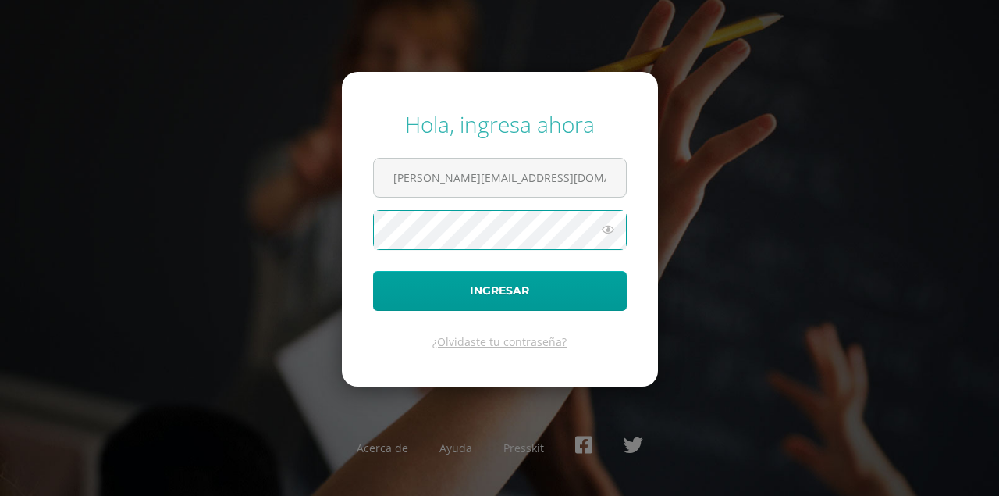
click at [373, 271] on button "Ingresar" at bounding box center [500, 291] width 254 height 40
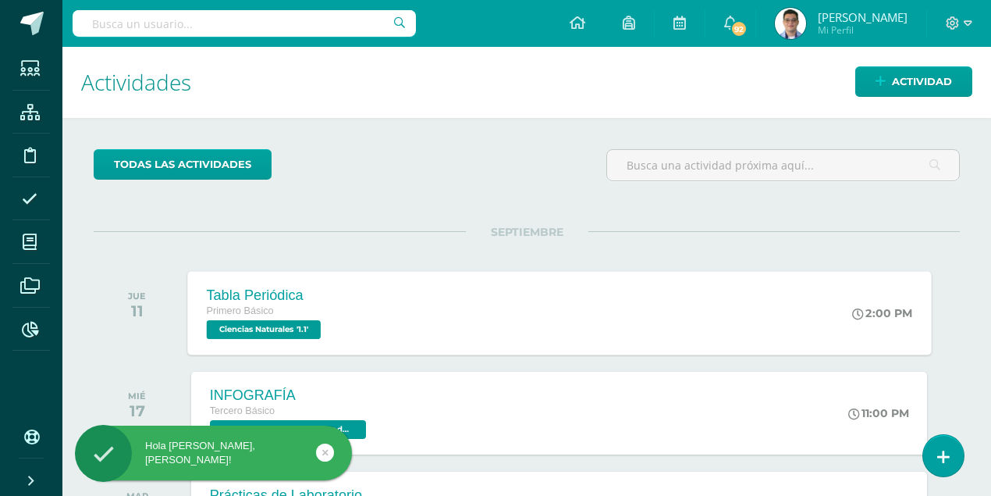
click at [379, 303] on div "Tabla Periódica Primero Básico Ciencias Naturales '1.1' 2:00 PM Tabla Periódica…" at bounding box center [559, 313] width 744 height 84
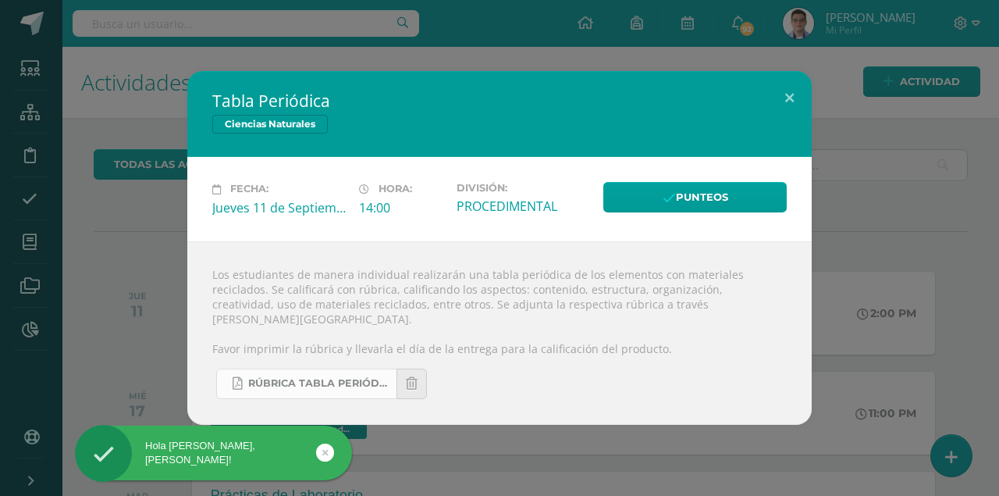
click at [301, 377] on span "RÚBRICA TABLA PERIÓDICA.pdf" at bounding box center [318, 383] width 140 height 12
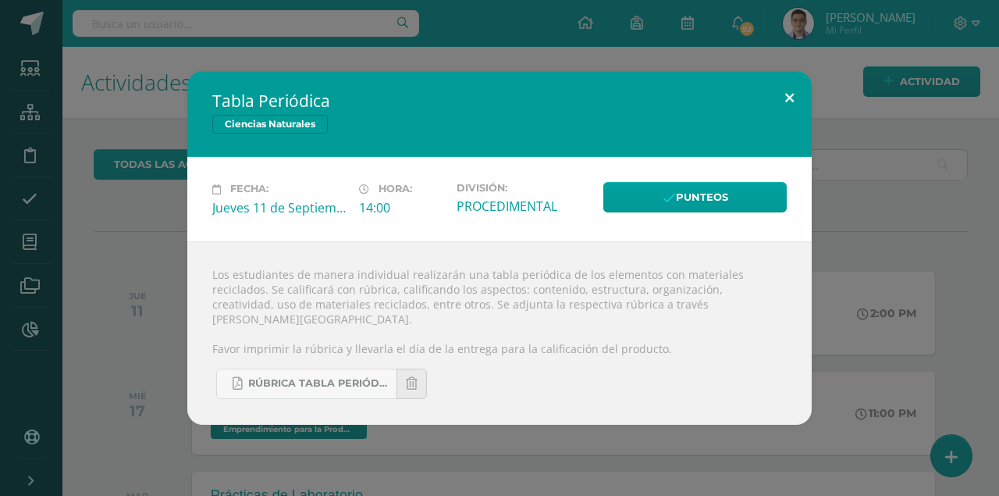
click at [791, 110] on button at bounding box center [789, 97] width 44 height 53
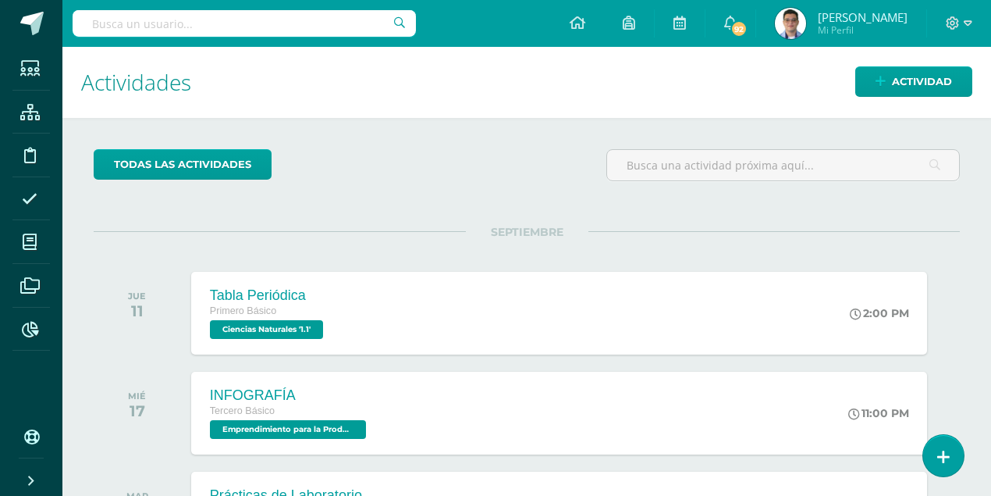
click at [308, 22] on input "text" at bounding box center [244, 23] width 343 height 27
type input "victoria"
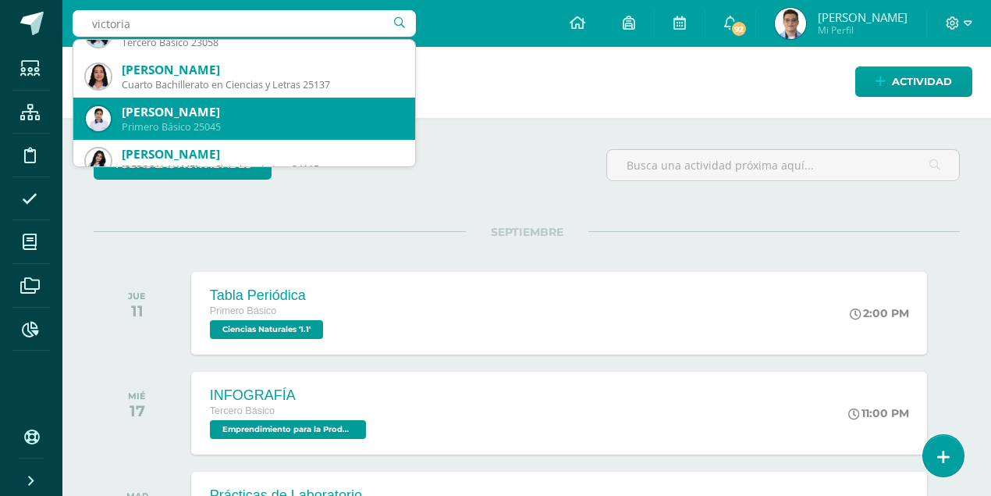
scroll to position [416, 0]
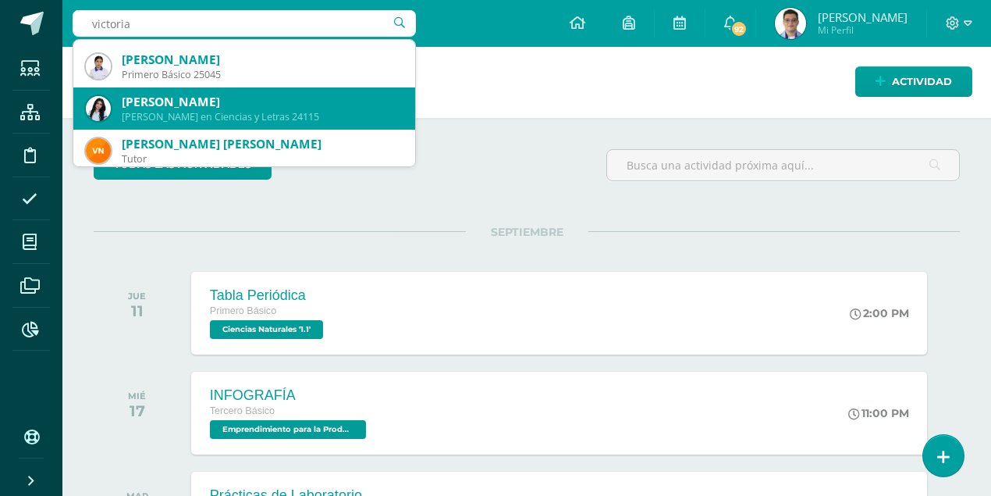
click at [247, 116] on div "Quinto Bachillerato en Ciencias y Letras 24115" at bounding box center [262, 116] width 281 height 13
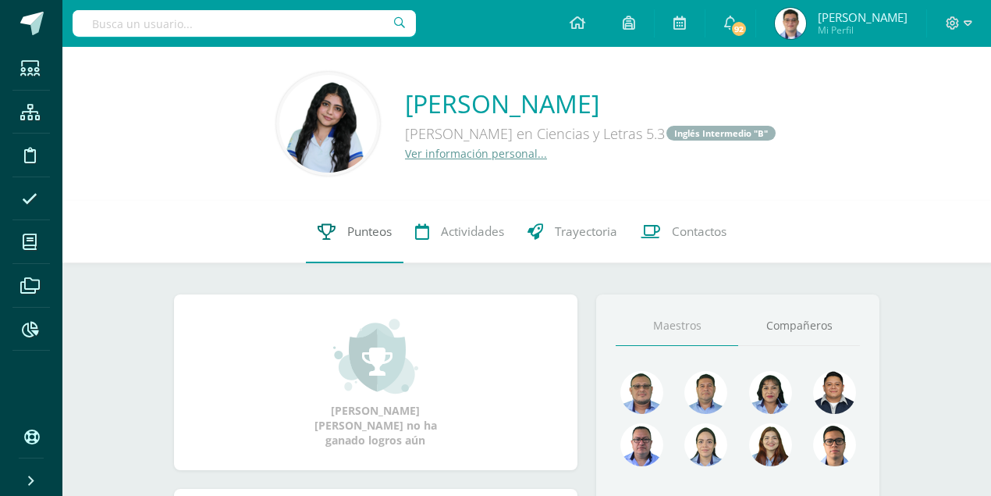
click at [382, 233] on span "Punteos" at bounding box center [369, 231] width 44 height 16
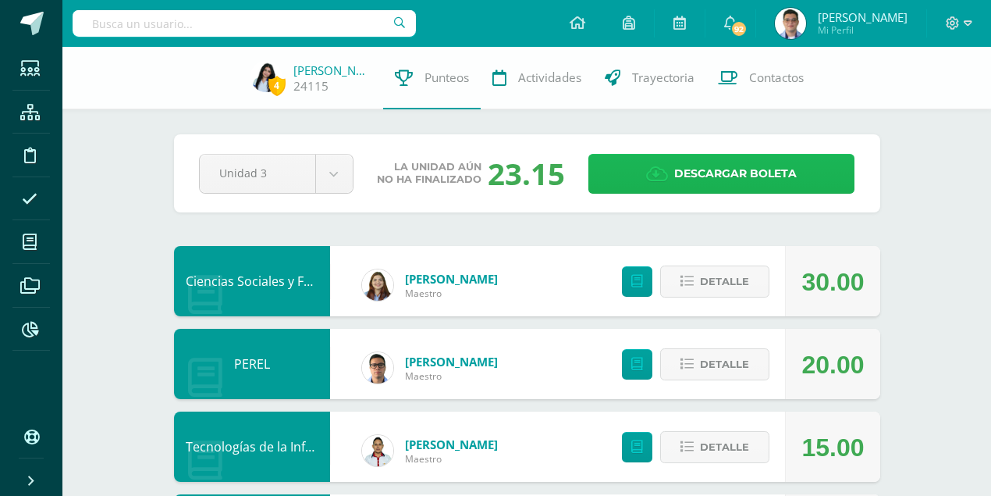
click at [681, 172] on span "Descargar boleta" at bounding box center [735, 174] width 123 height 38
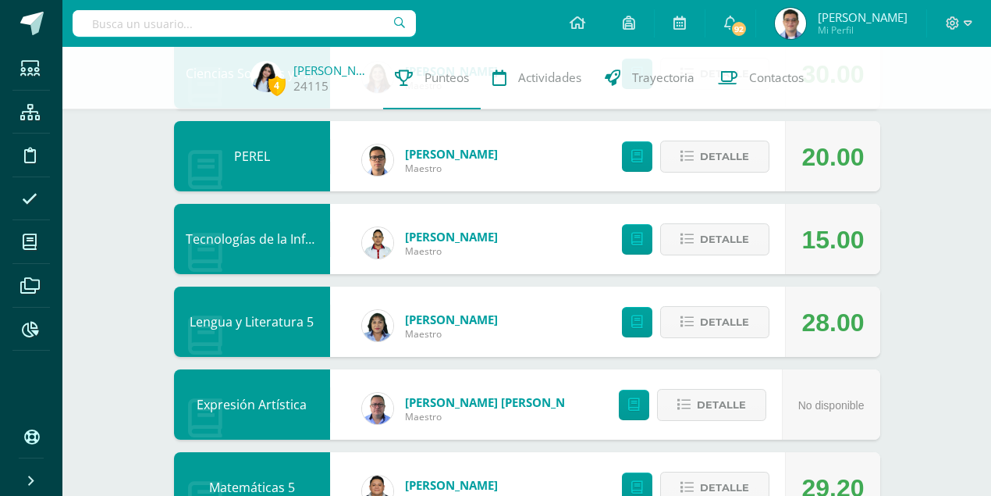
scroll to position [416, 0]
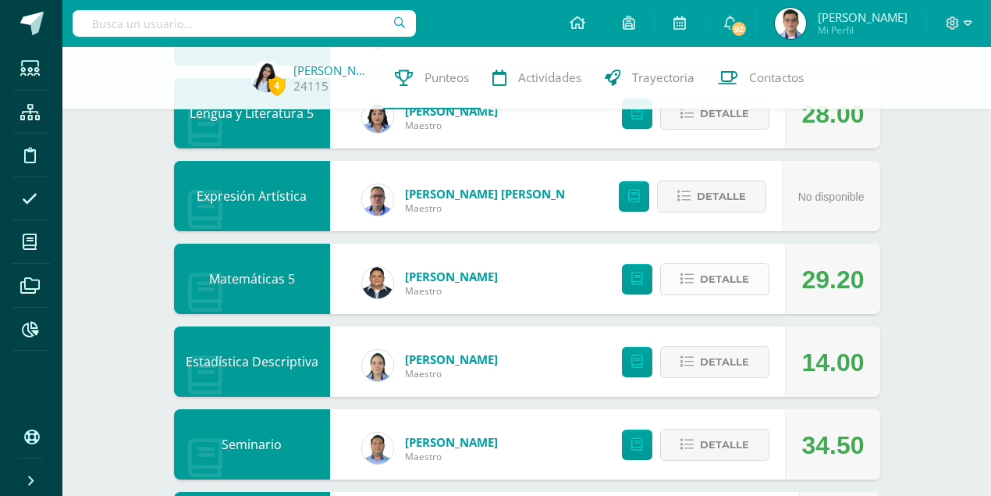
click at [712, 272] on span "Detalle" at bounding box center [724, 279] width 49 height 29
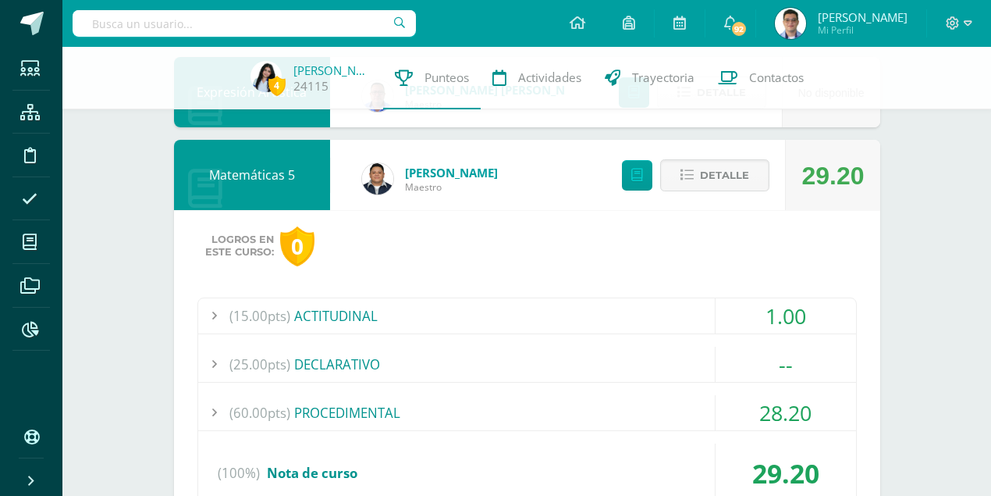
scroll to position [572, 0]
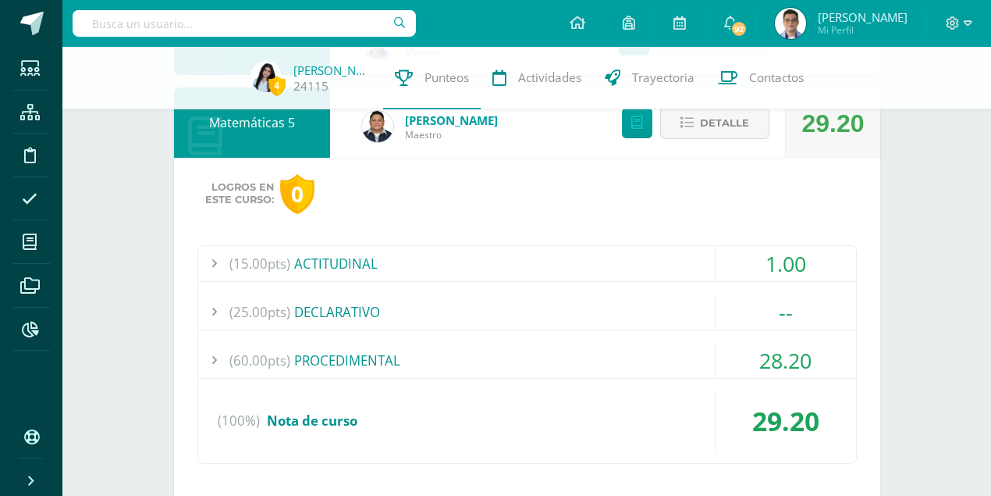
click at [382, 353] on div "(60.00pts) PROCEDIMENTAL" at bounding box center [527, 360] width 658 height 35
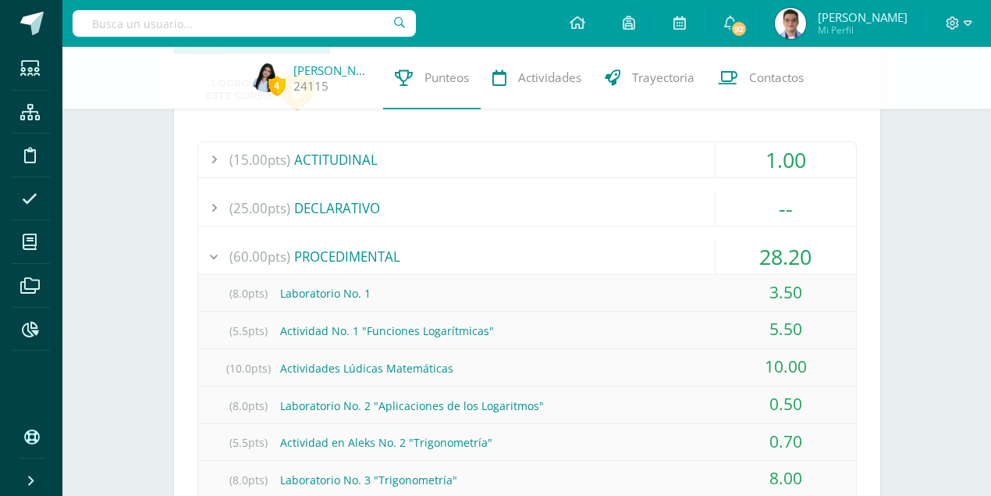
scroll to position [728, 0]
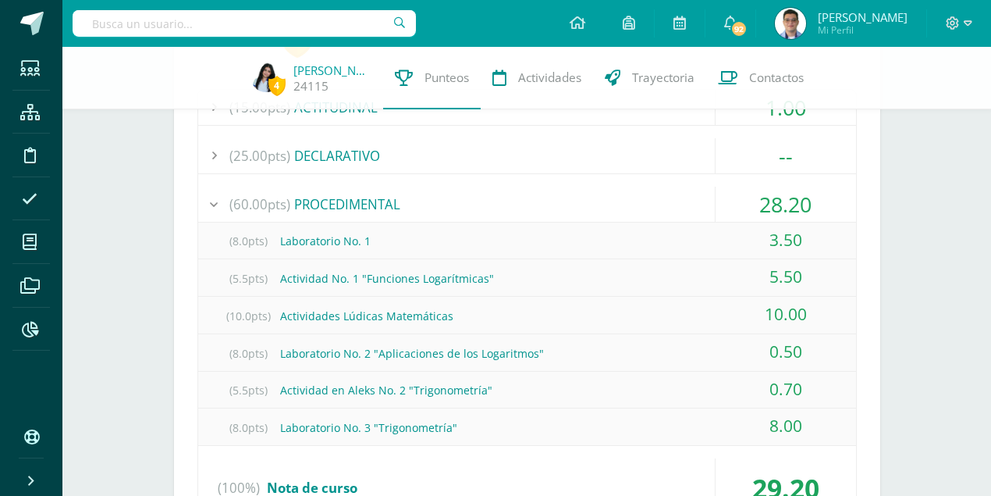
drag, startPoint x: 228, startPoint y: 242, endPoint x: 840, endPoint y: 396, distance: 631.1
click at [817, 423] on div "(8.0pts) Laboratorio No. 1 3.50 (5.5pts) Actividad No. 1 "Funciones Logarítmica…" at bounding box center [527, 333] width 658 height 223
click at [877, 375] on div "Logros en este curso: 0 (15.00pts) ACTITUDINAL 1.00 (1.0pts) Guía Programática …" at bounding box center [527, 288] width 706 height 572
drag, startPoint x: 802, startPoint y: 380, endPoint x: 765, endPoint y: 384, distance: 37.7
click at [765, 384] on div "0.70" at bounding box center [786, 389] width 140 height 35
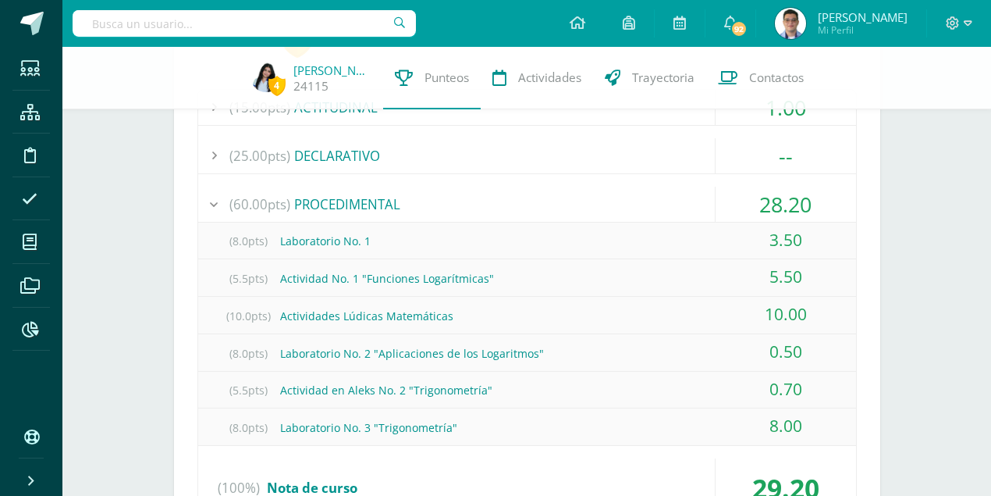
drag, startPoint x: 791, startPoint y: 350, endPoint x: 774, endPoint y: 323, distance: 32.3
click at [766, 345] on div "0.50" at bounding box center [786, 351] width 140 height 35
click at [42, 28] on span at bounding box center [31, 23] width 23 height 23
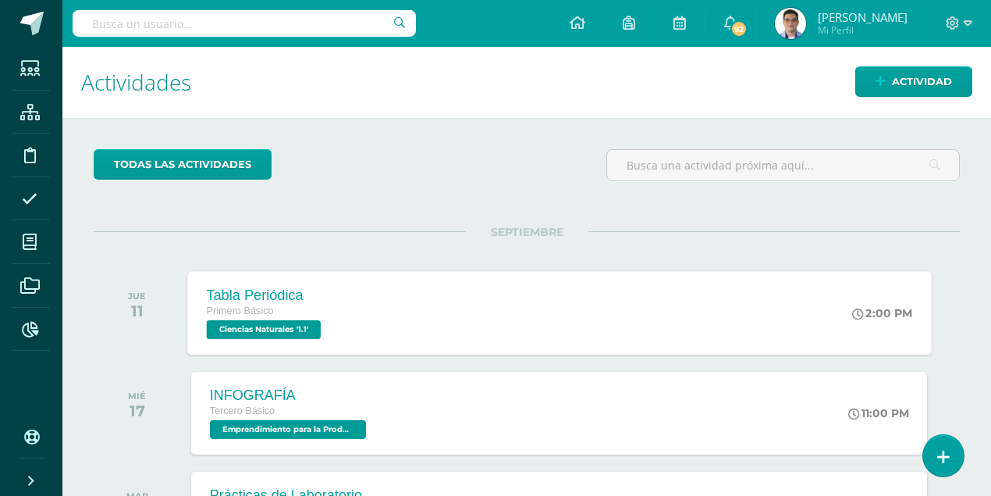
click at [293, 299] on div "Tabla Periódica" at bounding box center [265, 294] width 119 height 16
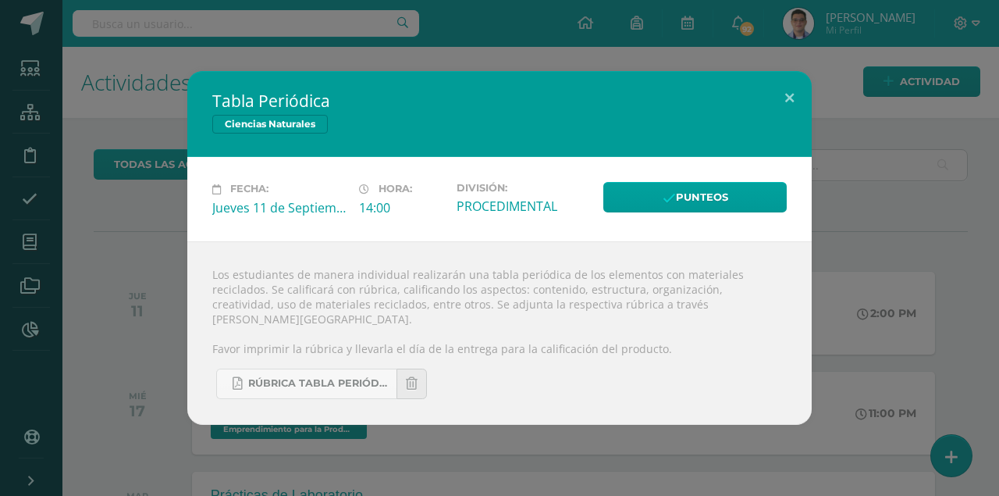
click at [872, 251] on div "Tabla Periódica Ciencias Naturales Fecha: [DATE] Hora: 14:00 División:" at bounding box center [499, 247] width 987 height 353
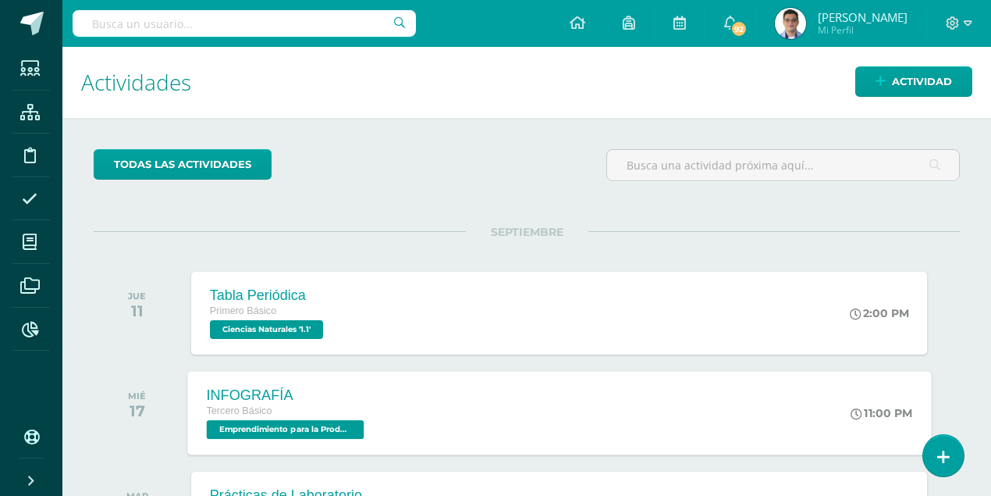
click at [625, 421] on div "INFOGRAFÍA Tercero Básico Emprendimiento para la Productividad '3.3' 11:00 PM I…" at bounding box center [559, 413] width 744 height 84
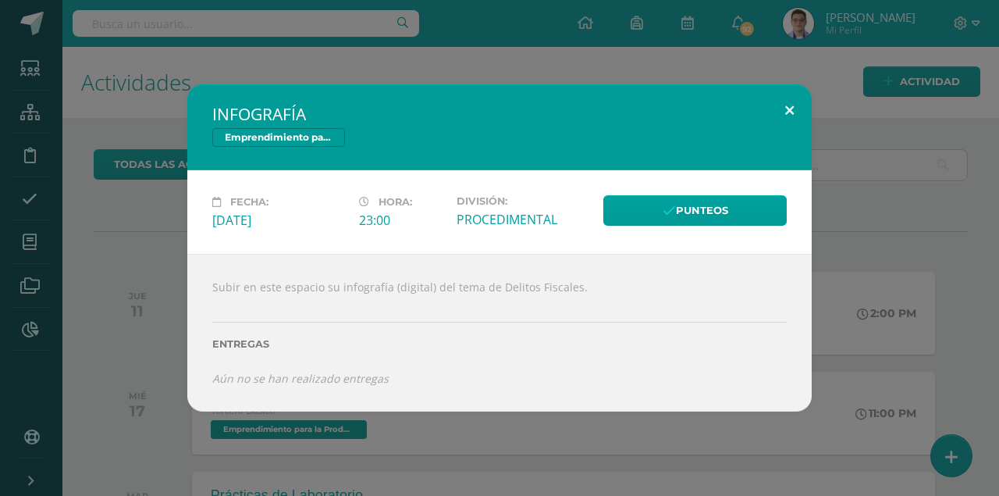
click at [785, 112] on button at bounding box center [789, 110] width 44 height 53
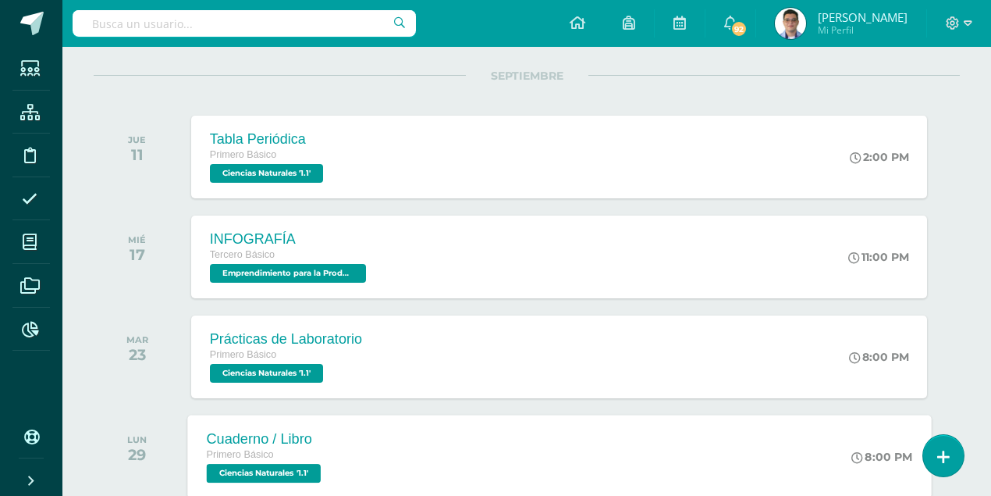
scroll to position [247, 0]
